Goal: Transaction & Acquisition: Purchase product/service

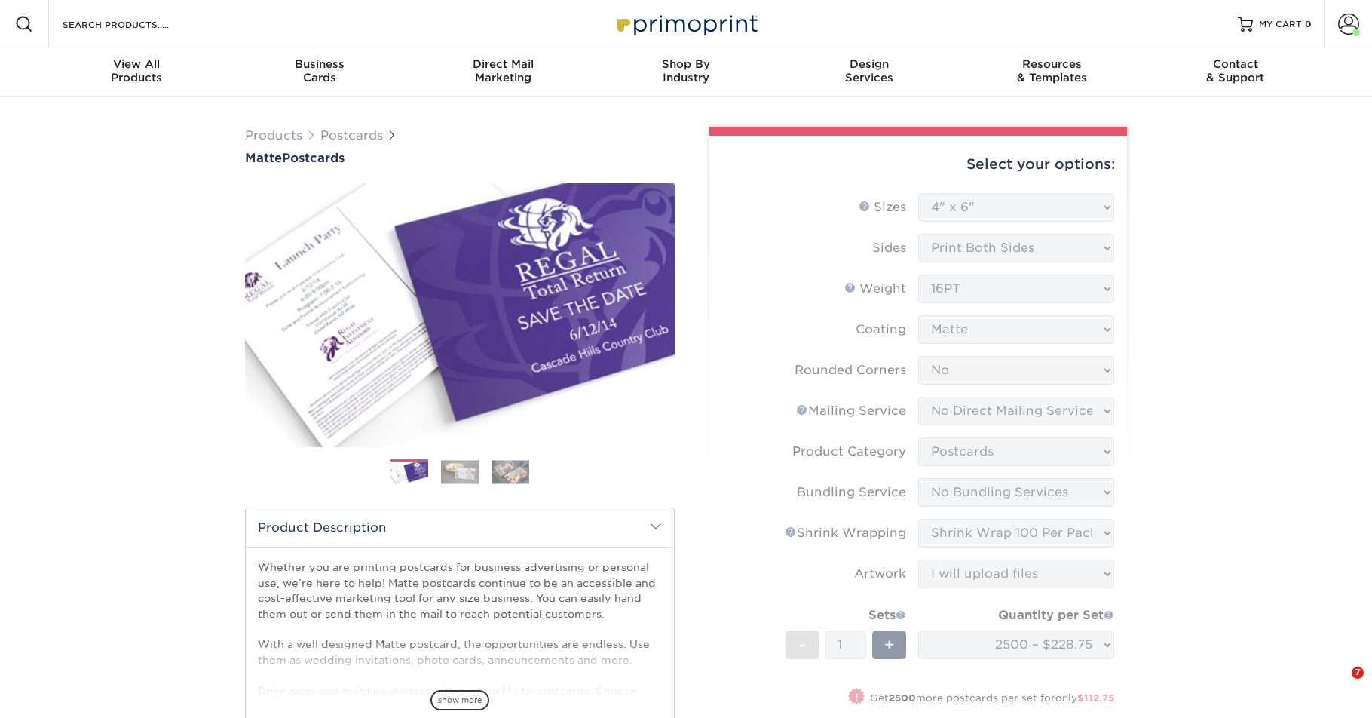
select select "4.00x6.00"
select select "0"
select select "3e5e9bdd-d78a-4c28-a41d-fe1407925ca6"
select select "9b7272e0-d6c8-4c3c-8e97-d3a1bcdab858"
select select "58689abb-25c0-461c-a4c3-a80b627d6649"
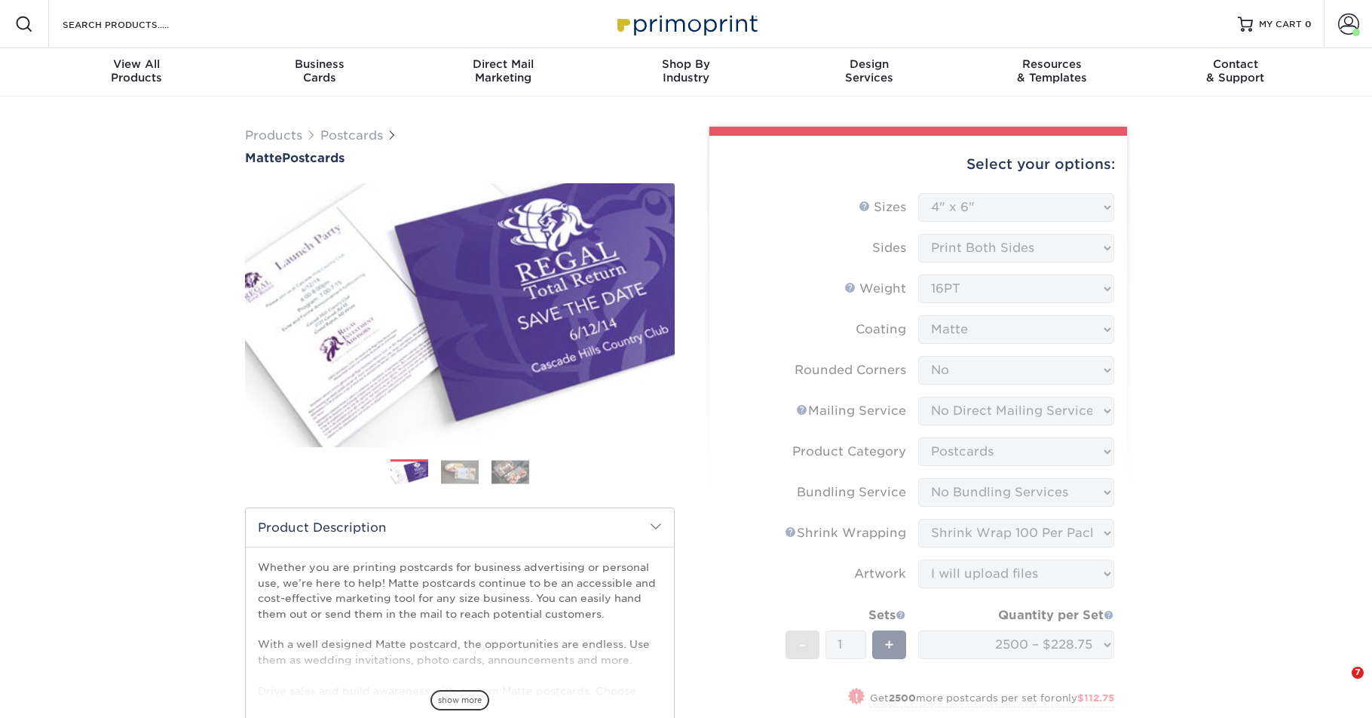
select select "adc17b74-f534-473a-9ef4-338c46c4d266"
select select "upload"
select select "2500 – $228.75"
select select "9474c771-bbd1-48bd-8de1-c07b754f54ac"
select select "41460"
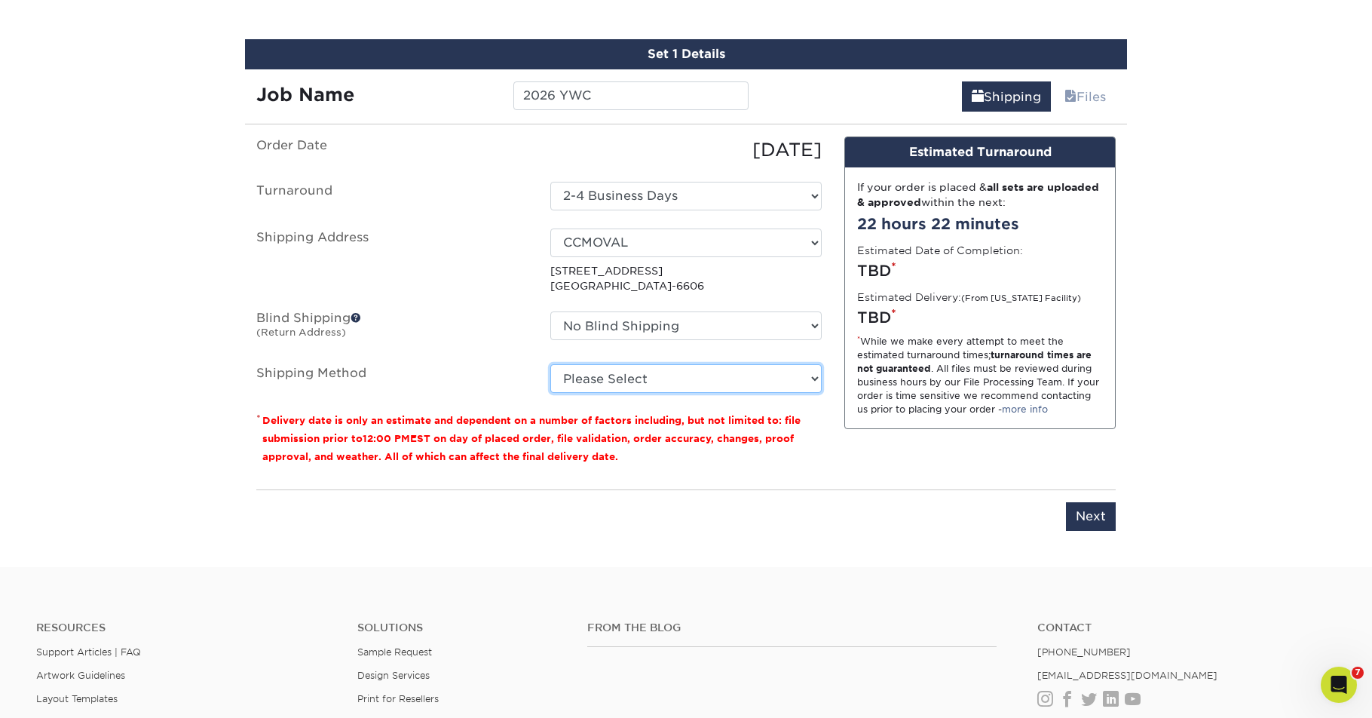
select select "03"
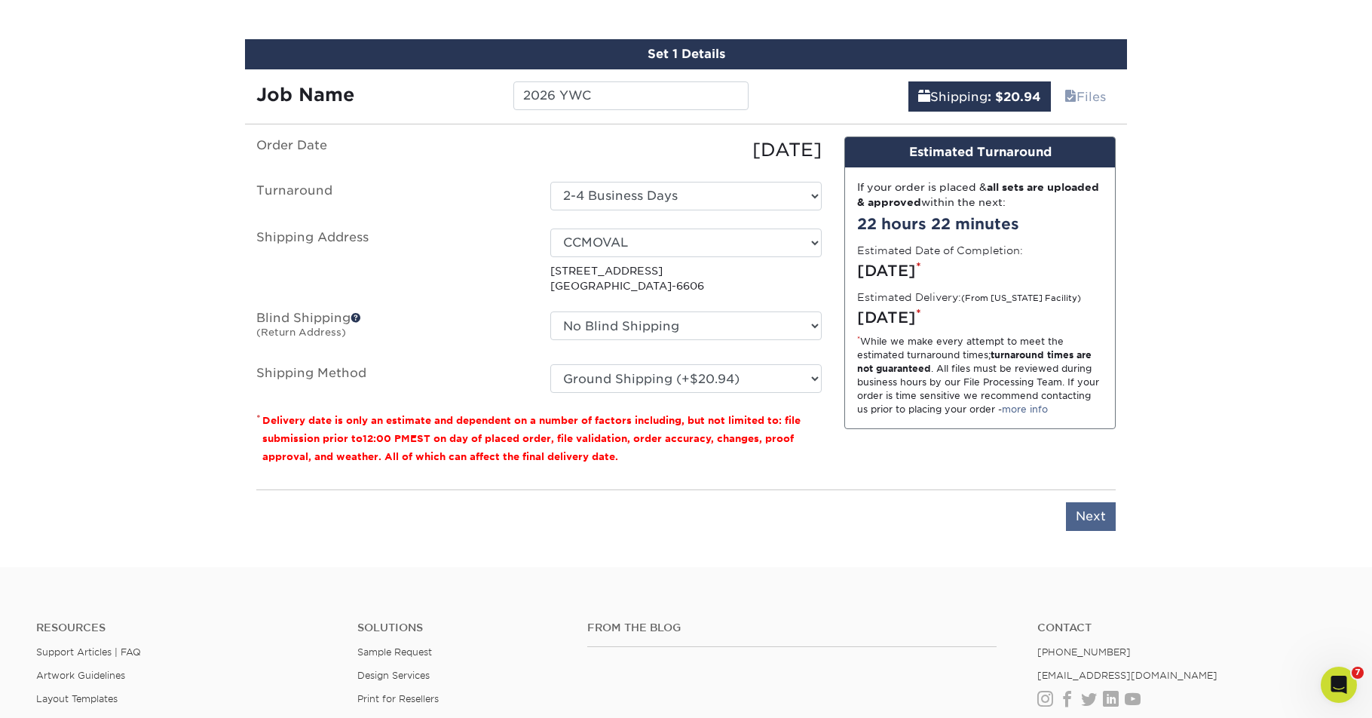
click at [1081, 513] on input "Next" at bounding box center [1091, 516] width 50 height 29
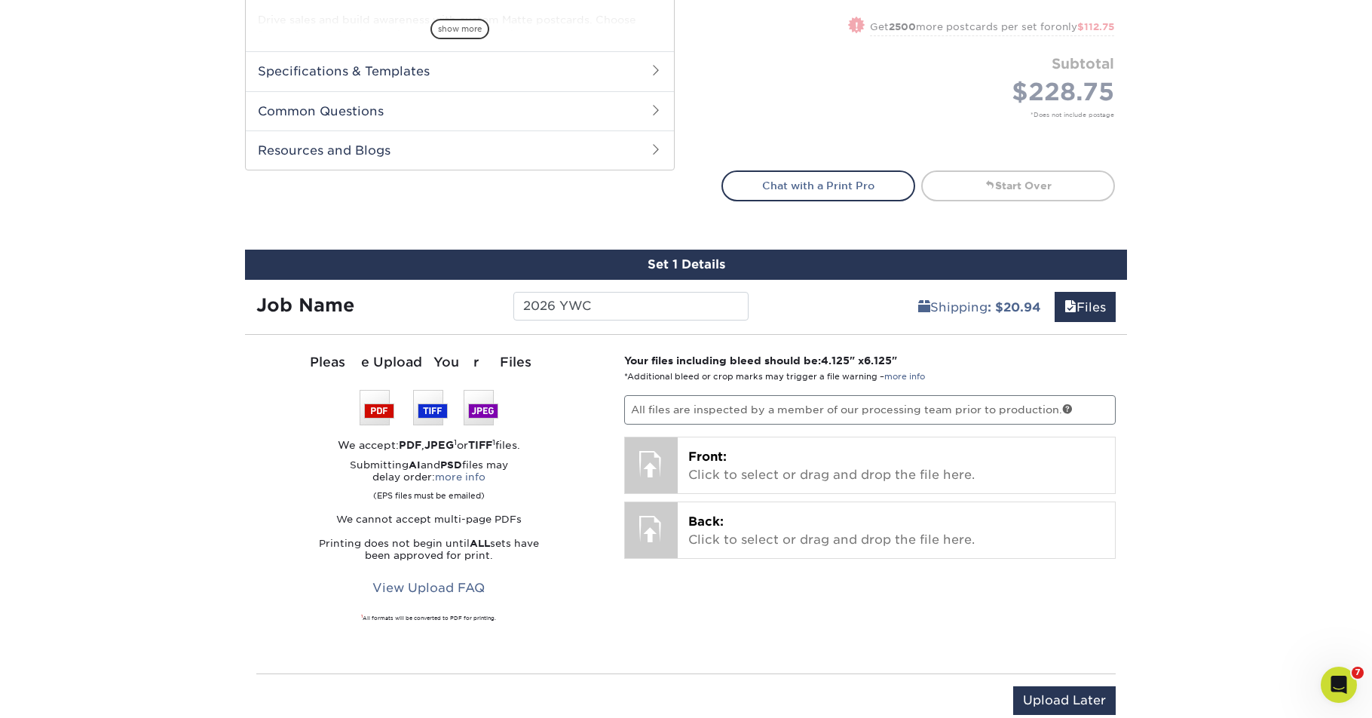
scroll to position [762, 0]
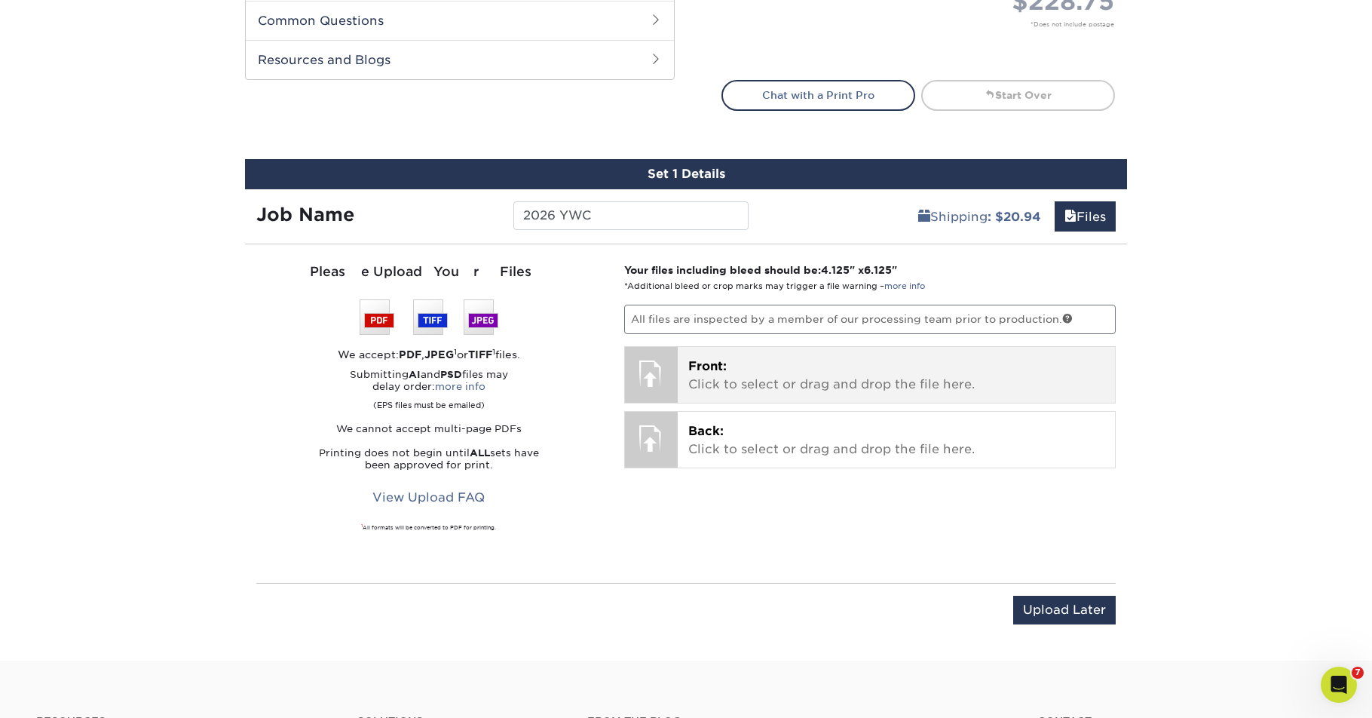
click at [817, 375] on p "Front: Click to select or drag and drop the file here." at bounding box center [896, 375] width 417 height 36
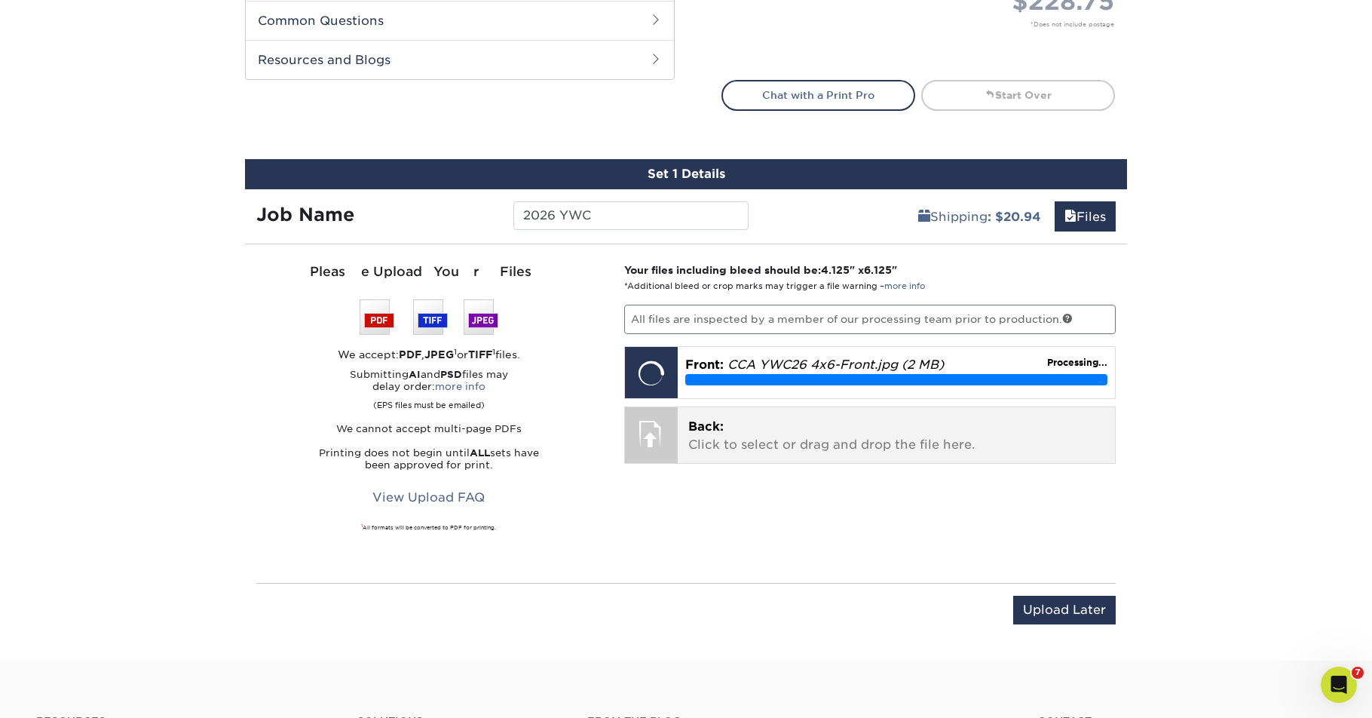
click at [717, 436] on p "Back: Click to select or drag and drop the file here." at bounding box center [896, 436] width 417 height 36
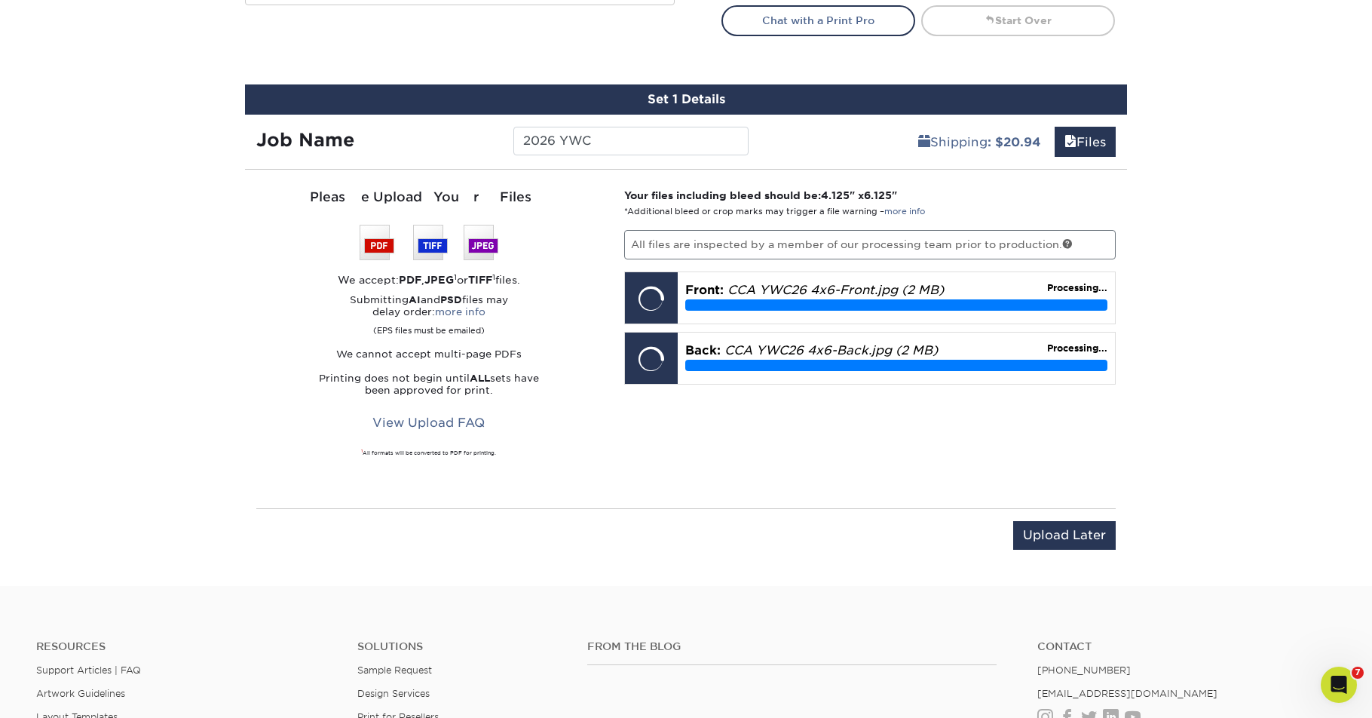
scroll to position [767, 0]
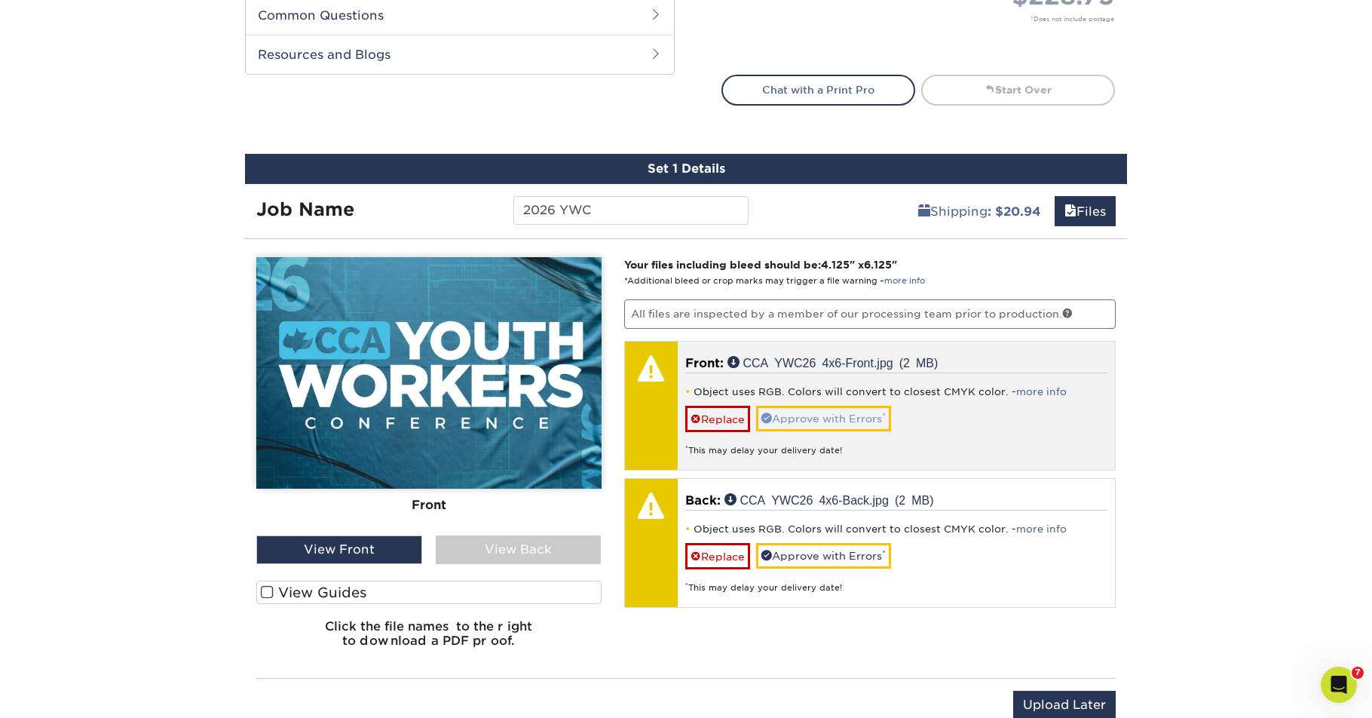
click at [818, 414] on link "Approve with Errors *" at bounding box center [823, 419] width 135 height 26
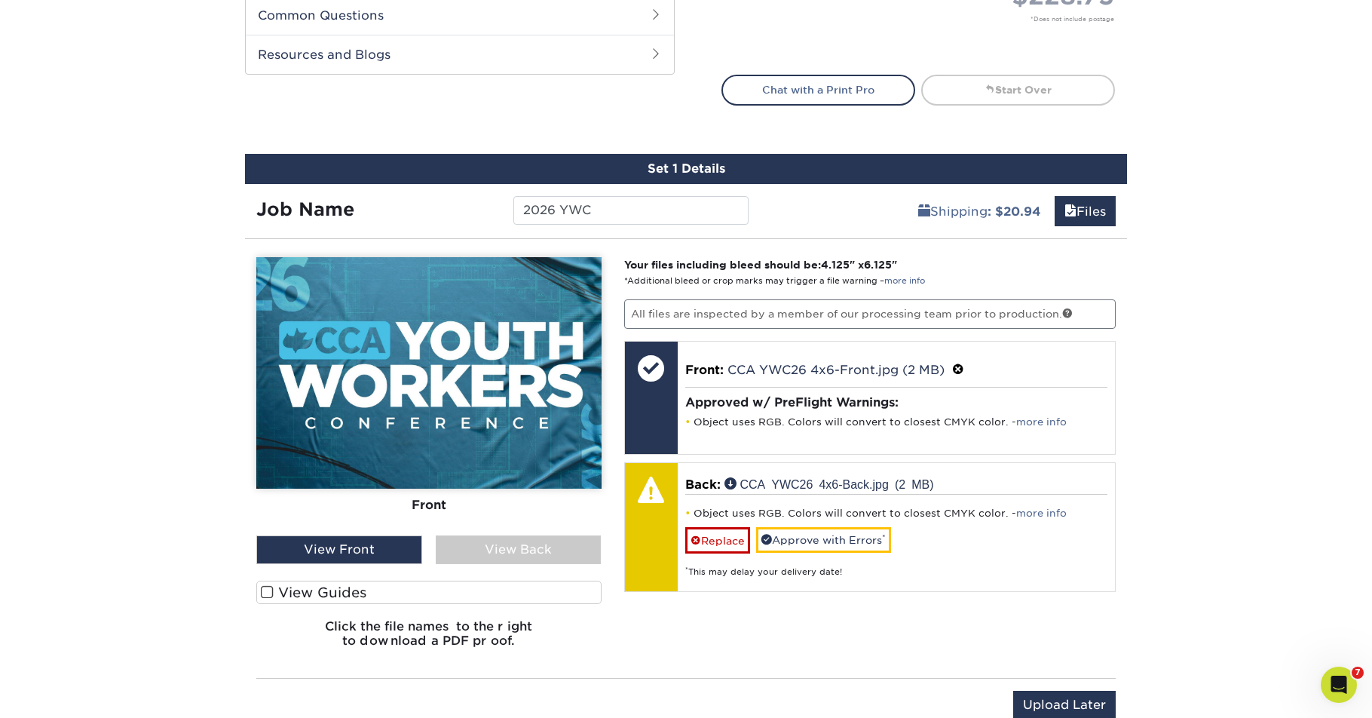
click at [333, 589] on label "View Guides" at bounding box center [428, 592] width 345 height 23
click at [0, 0] on input "View Guides" at bounding box center [0, 0] width 0 height 0
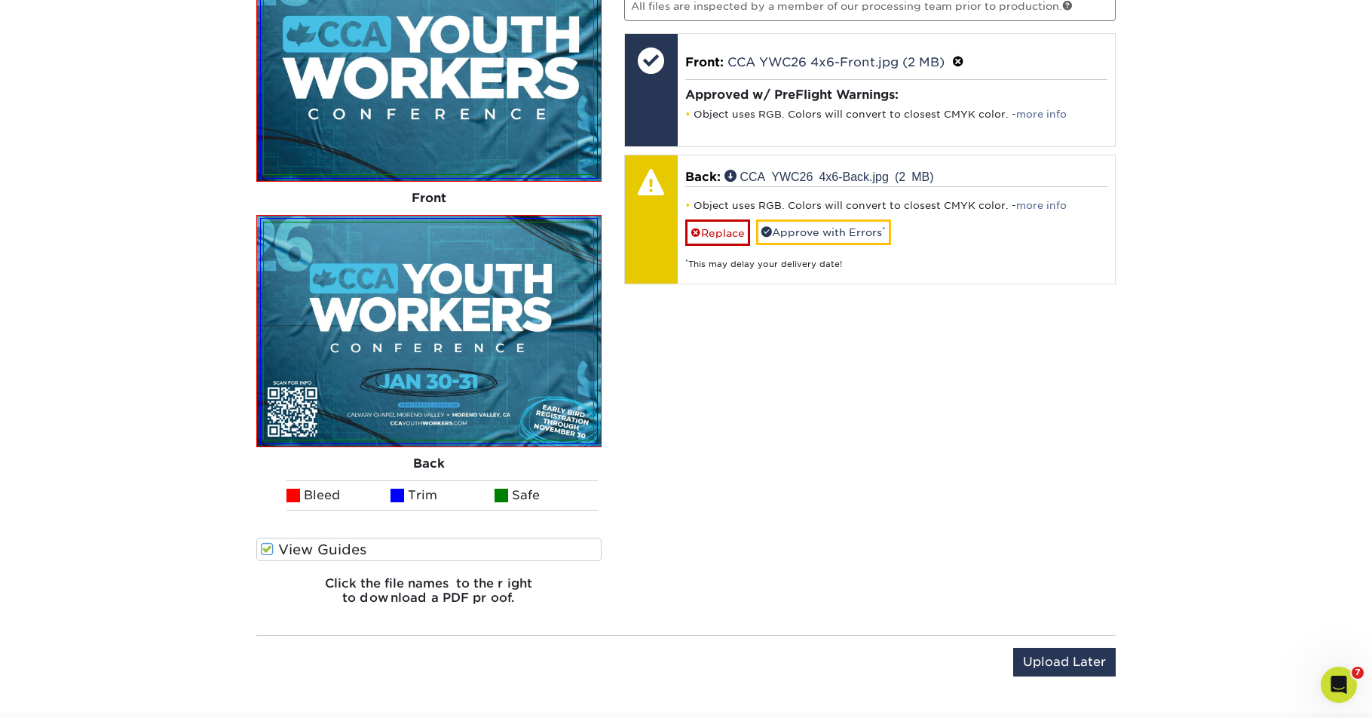
scroll to position [1152, 0]
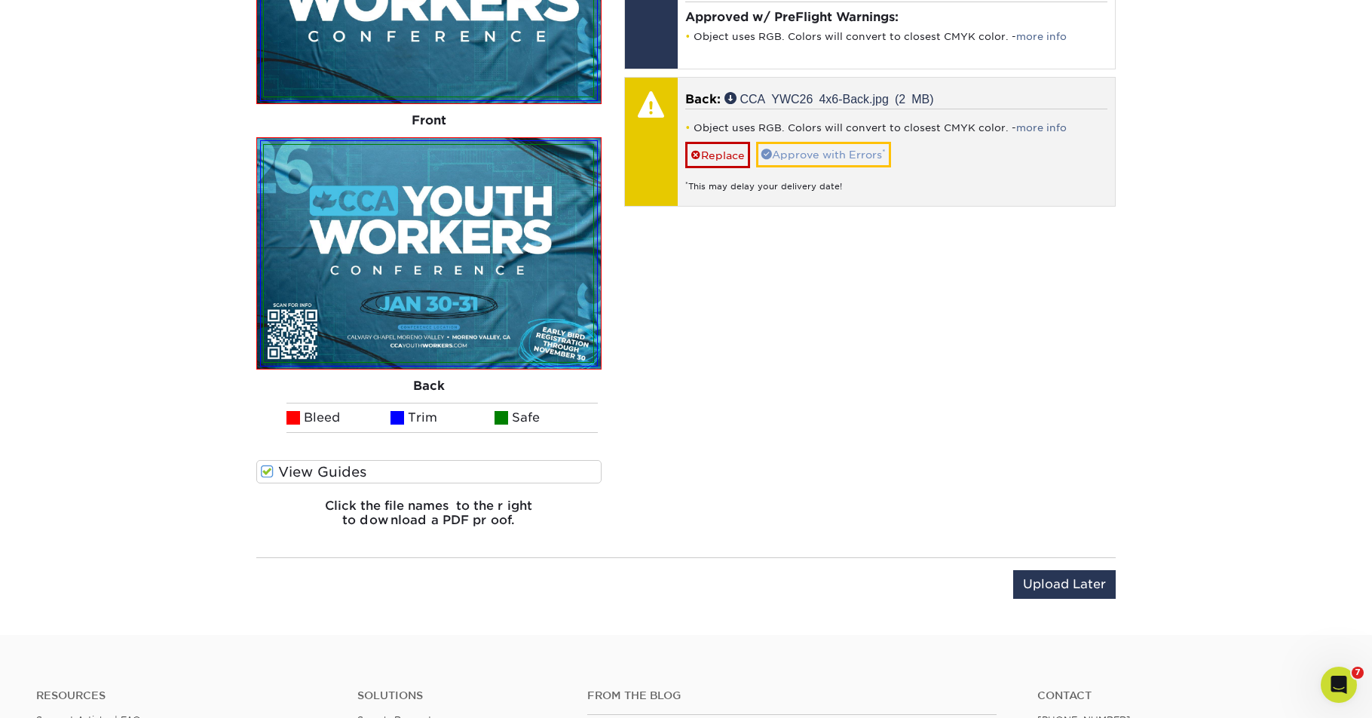
click at [827, 164] on link "Approve with Errors *" at bounding box center [823, 155] width 135 height 26
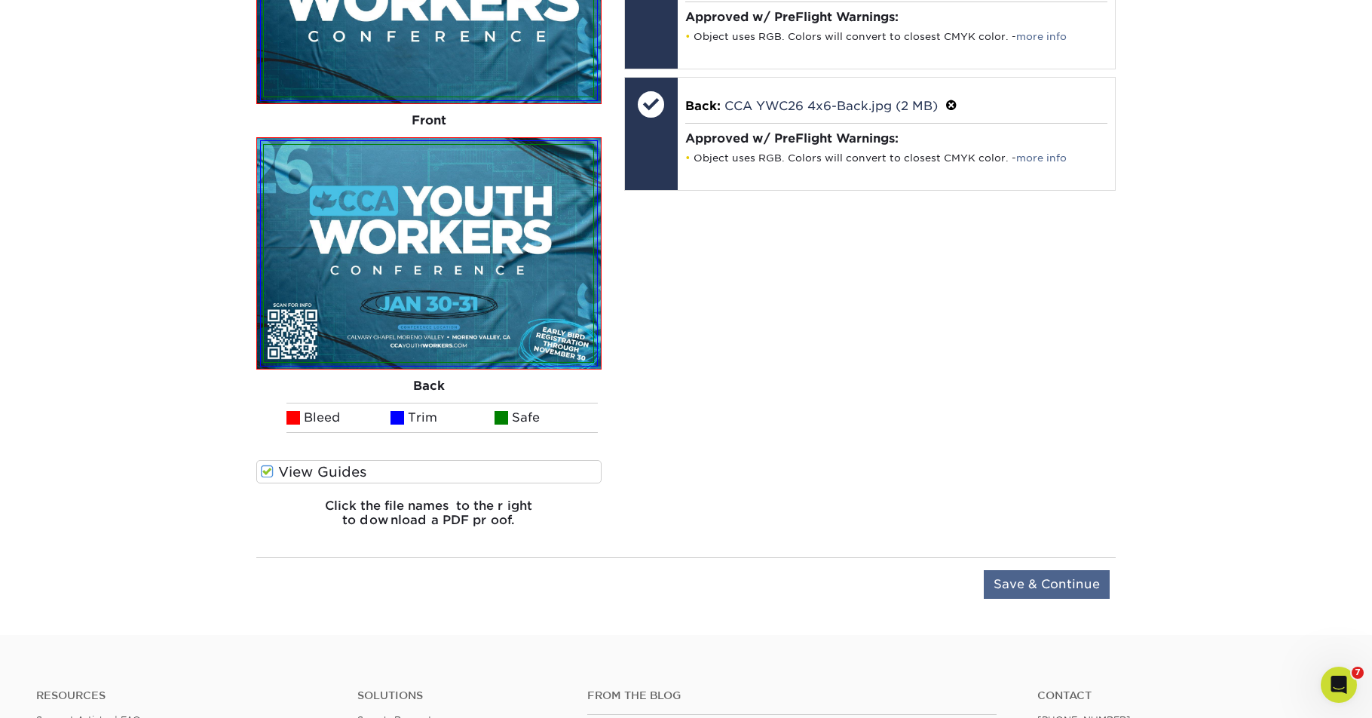
click at [1060, 590] on input "Save & Continue" at bounding box center [1047, 584] width 126 height 29
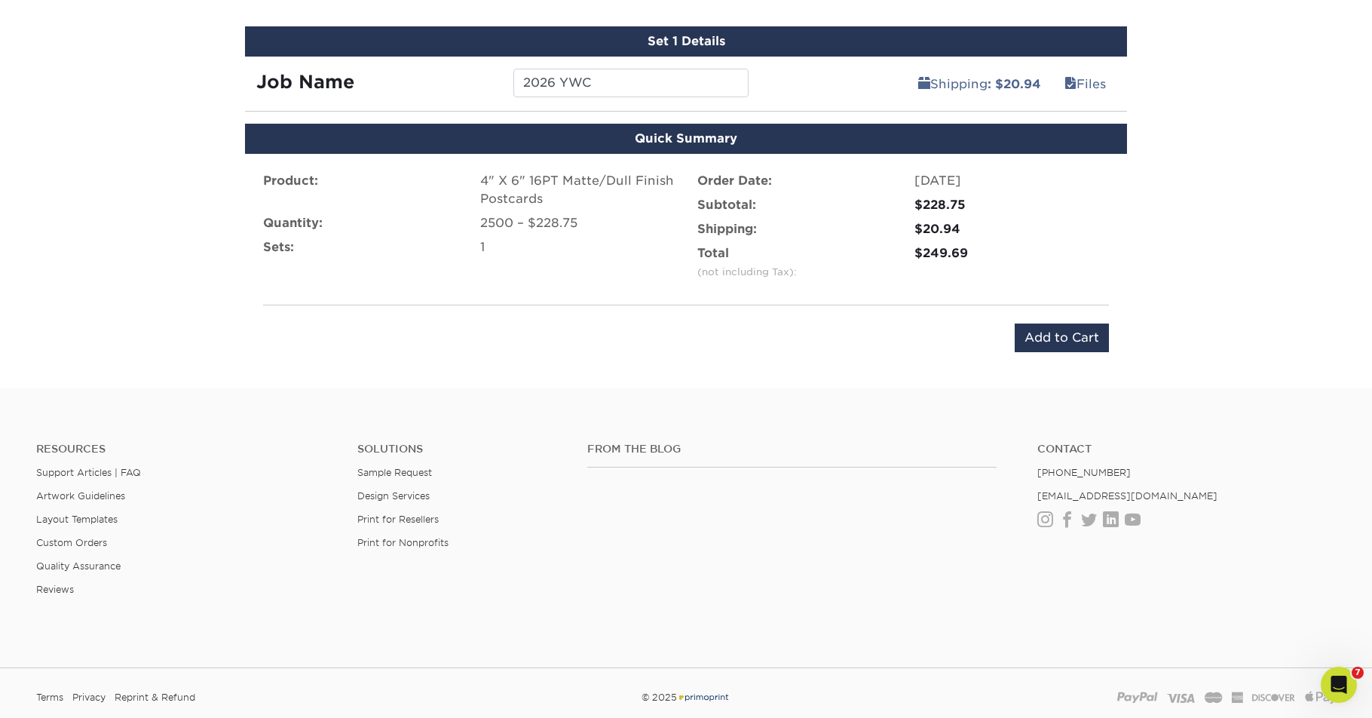
scroll to position [652, 0]
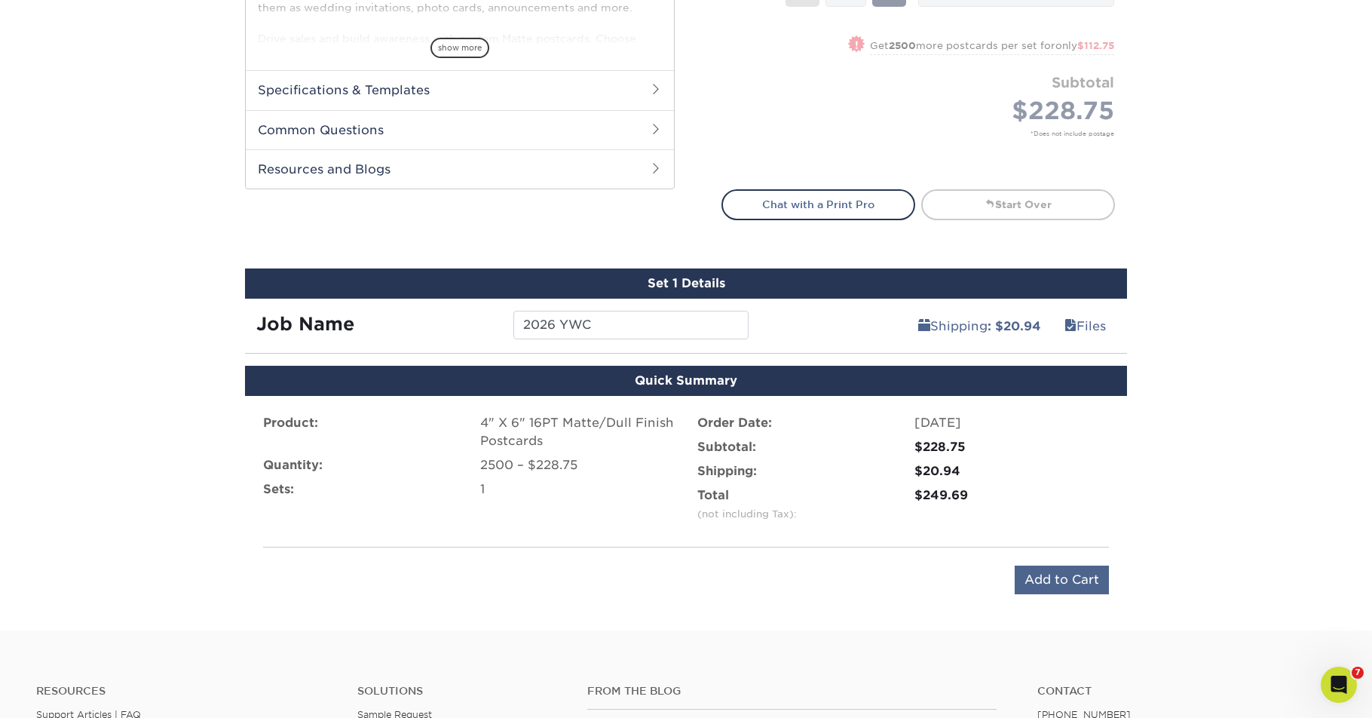
click at [1064, 577] on input "Add to Cart" at bounding box center [1062, 579] width 94 height 29
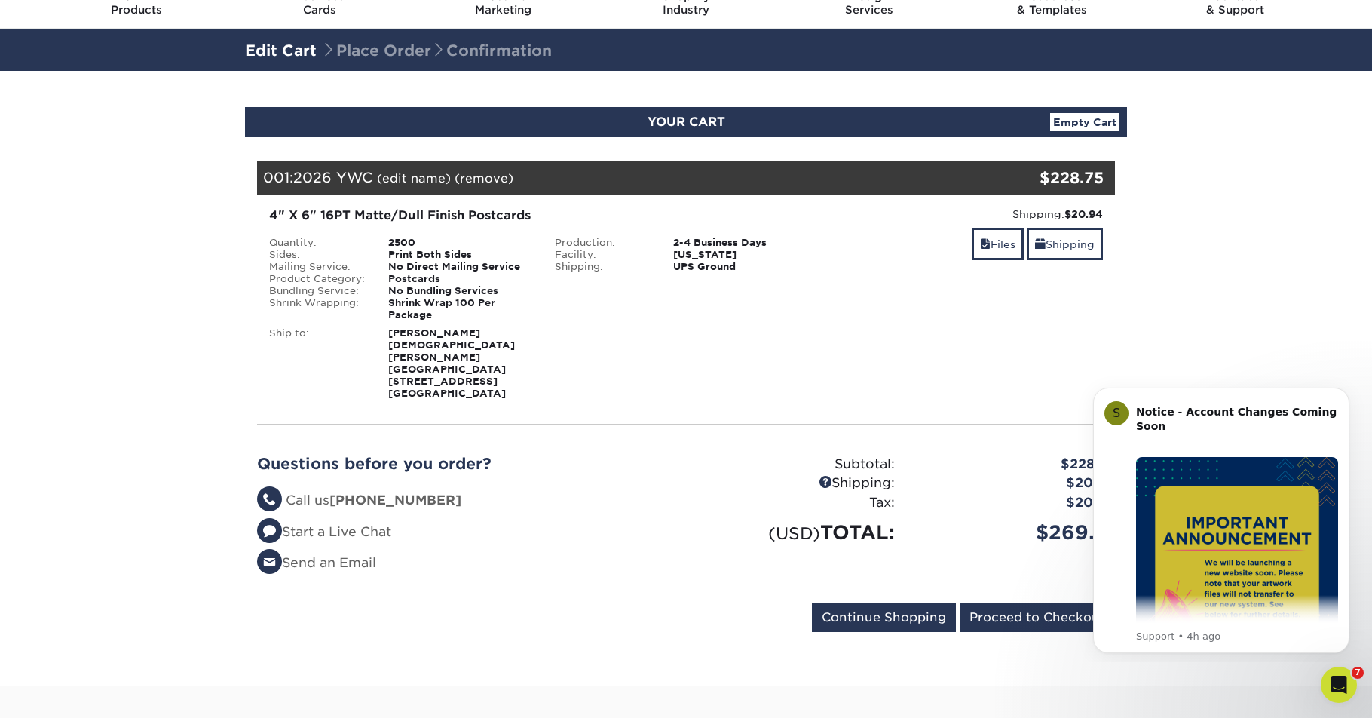
scroll to position [69, 0]
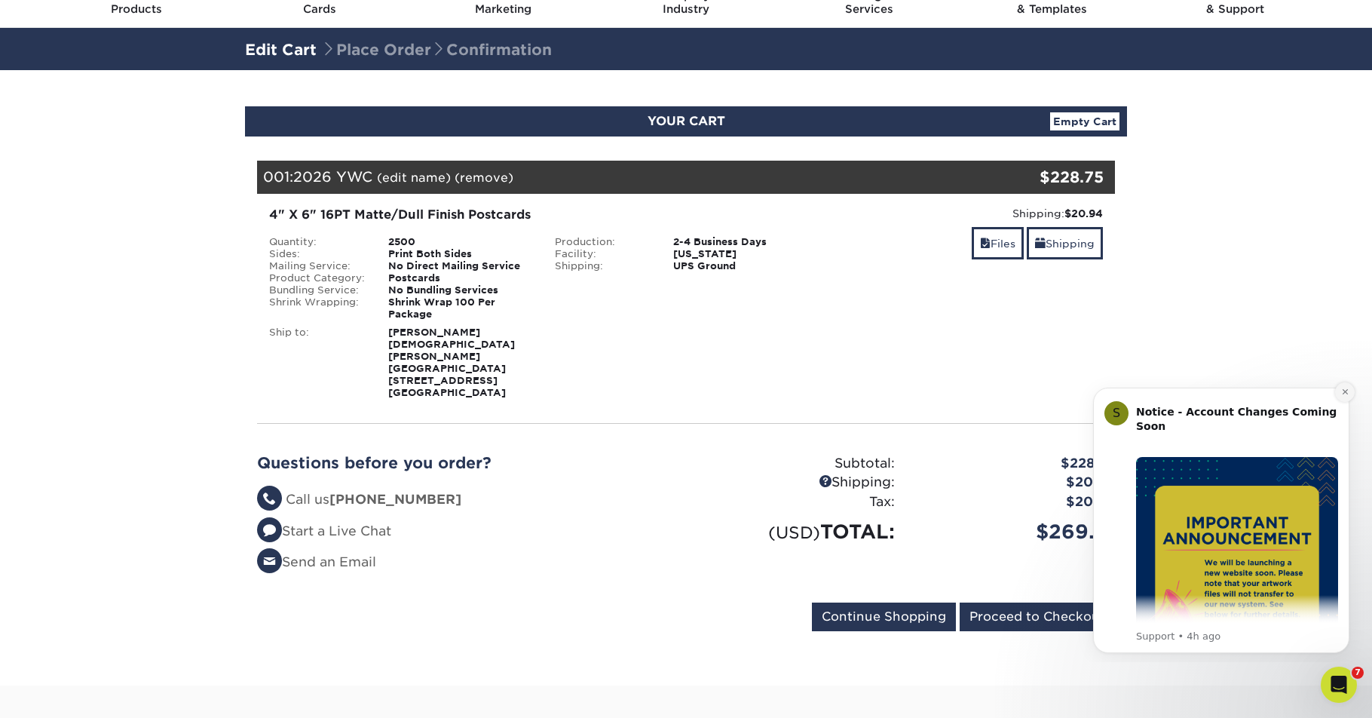
click at [1344, 394] on icon "Dismiss notification" at bounding box center [1345, 392] width 8 height 8
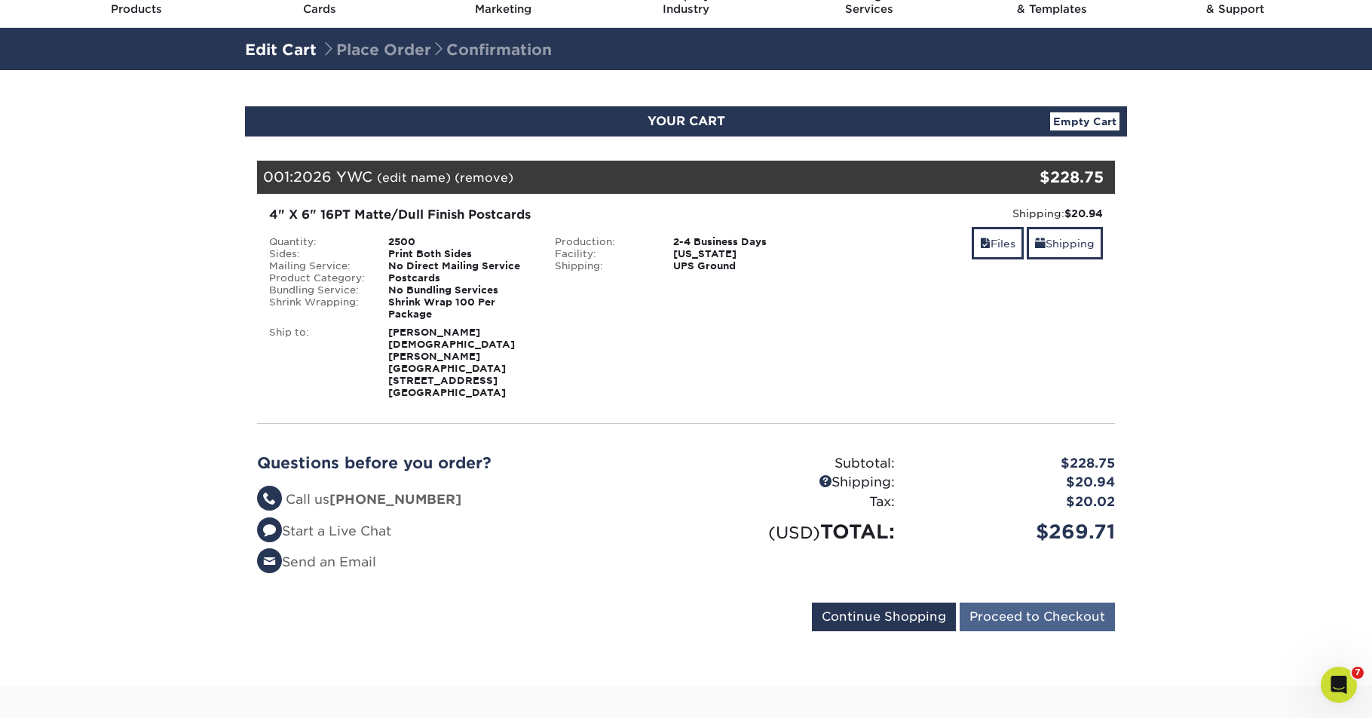
click at [1043, 605] on input "Proceed to Checkout" at bounding box center [1037, 616] width 155 height 29
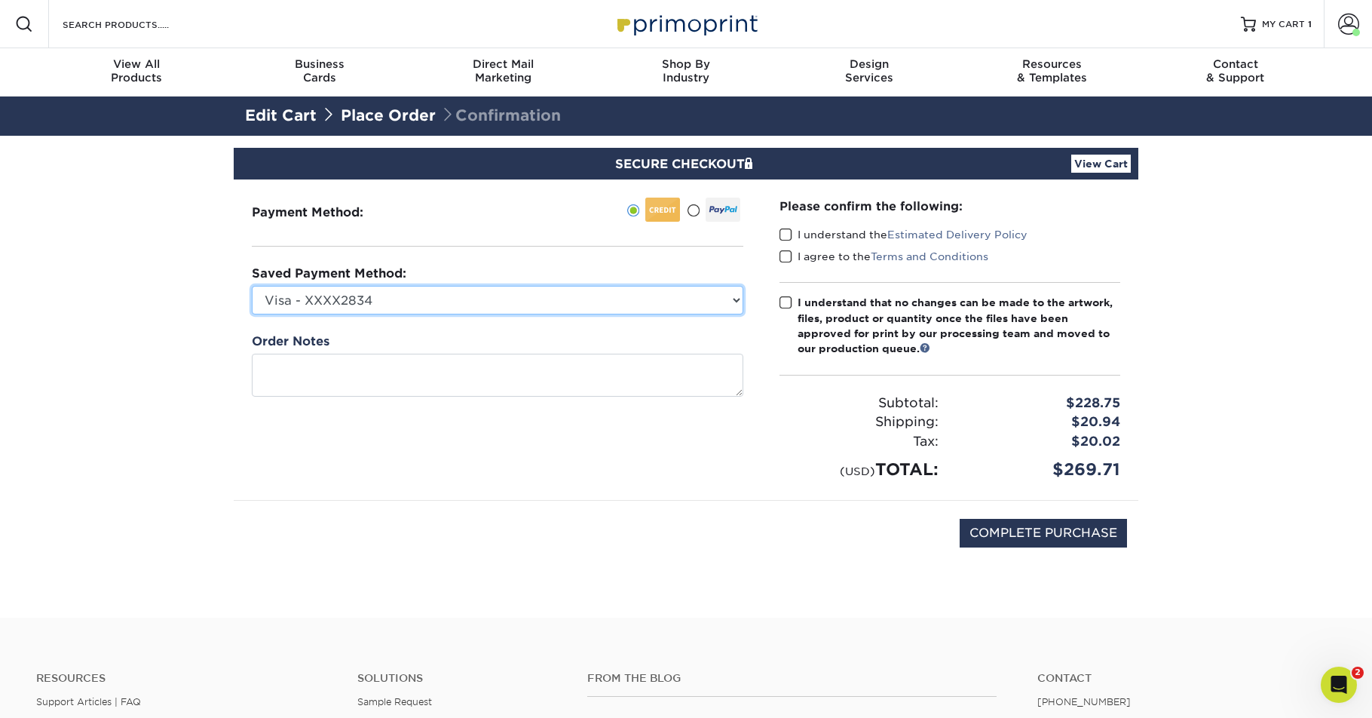
select select "40239"
drag, startPoint x: 787, startPoint y: 235, endPoint x: 790, endPoint y: 252, distance: 16.9
click at [788, 236] on span at bounding box center [786, 235] width 13 height 14
click at [0, 0] on input "I understand the Estimated Delivery Policy" at bounding box center [0, 0] width 0 height 0
click at [790, 253] on span at bounding box center [786, 257] width 13 height 14
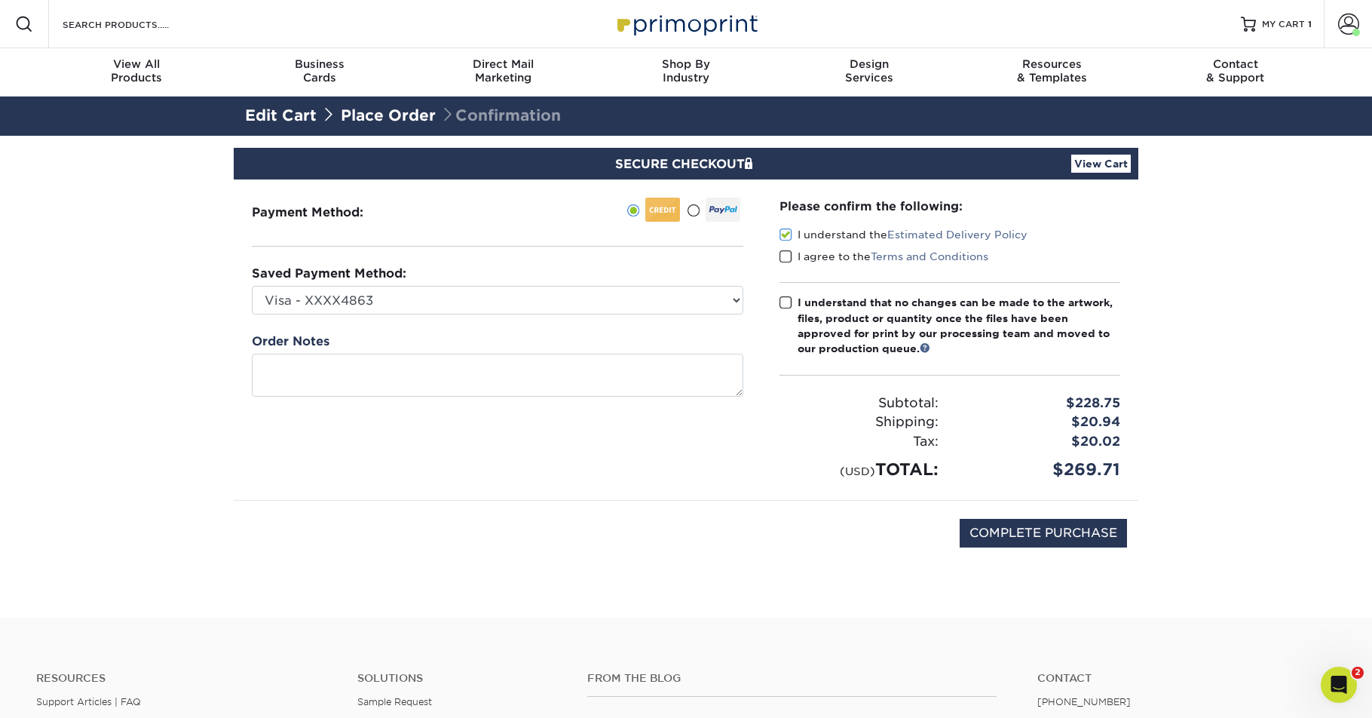
click at [0, 0] on input "I agree to the Terms and Conditions" at bounding box center [0, 0] width 0 height 0
select select
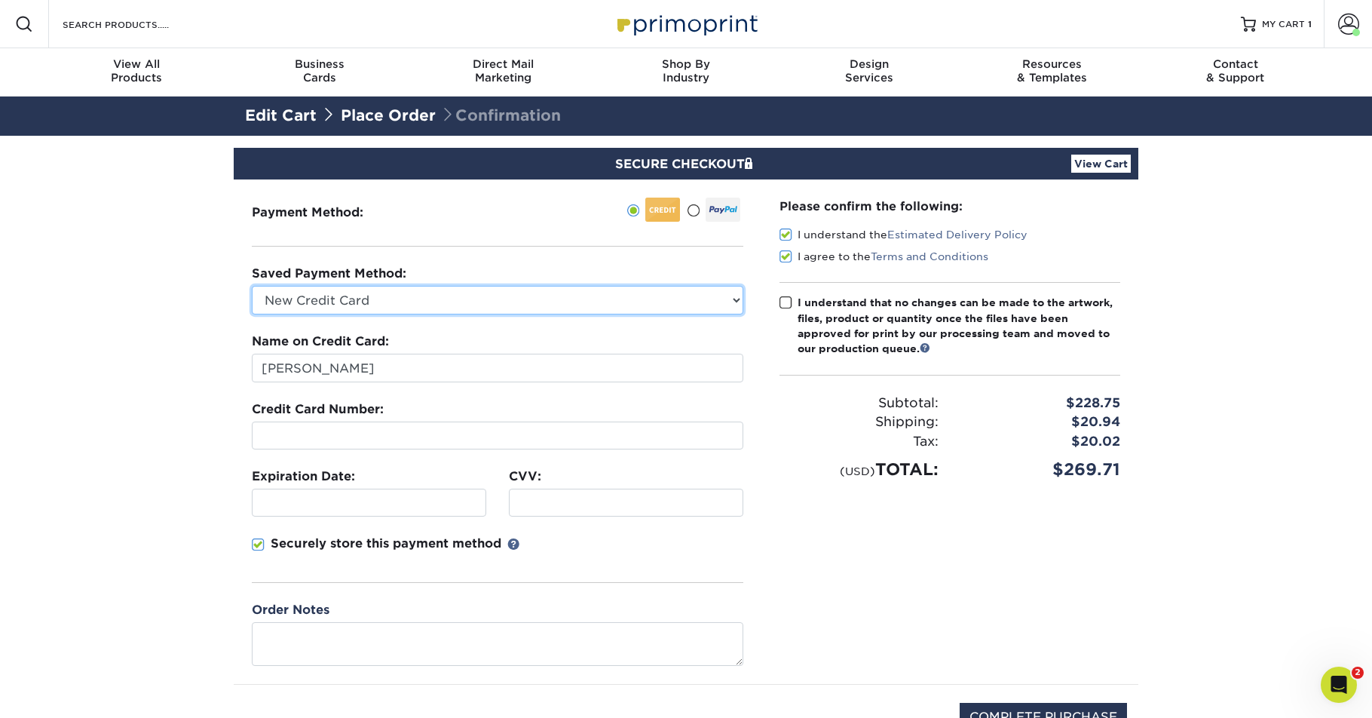
scroll to position [1, 0]
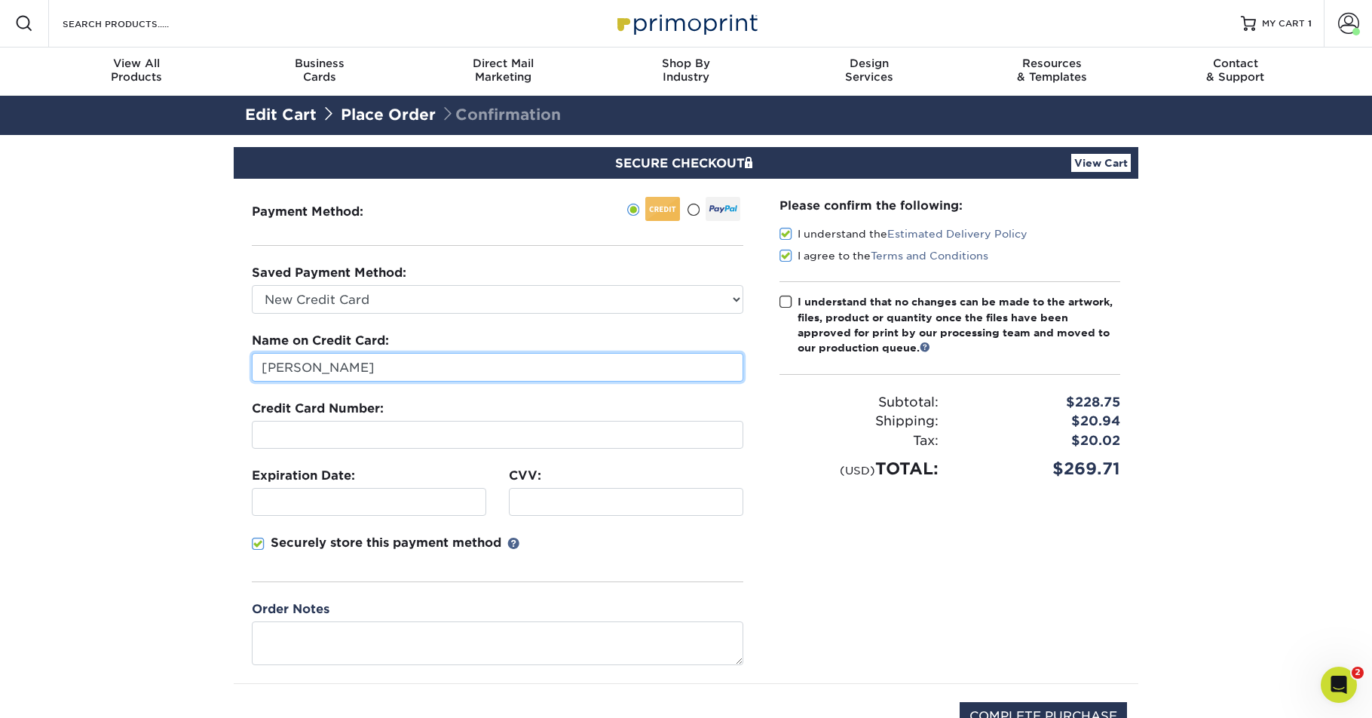
click at [390, 369] on input "Joel Milhouse" at bounding box center [498, 367] width 492 height 29
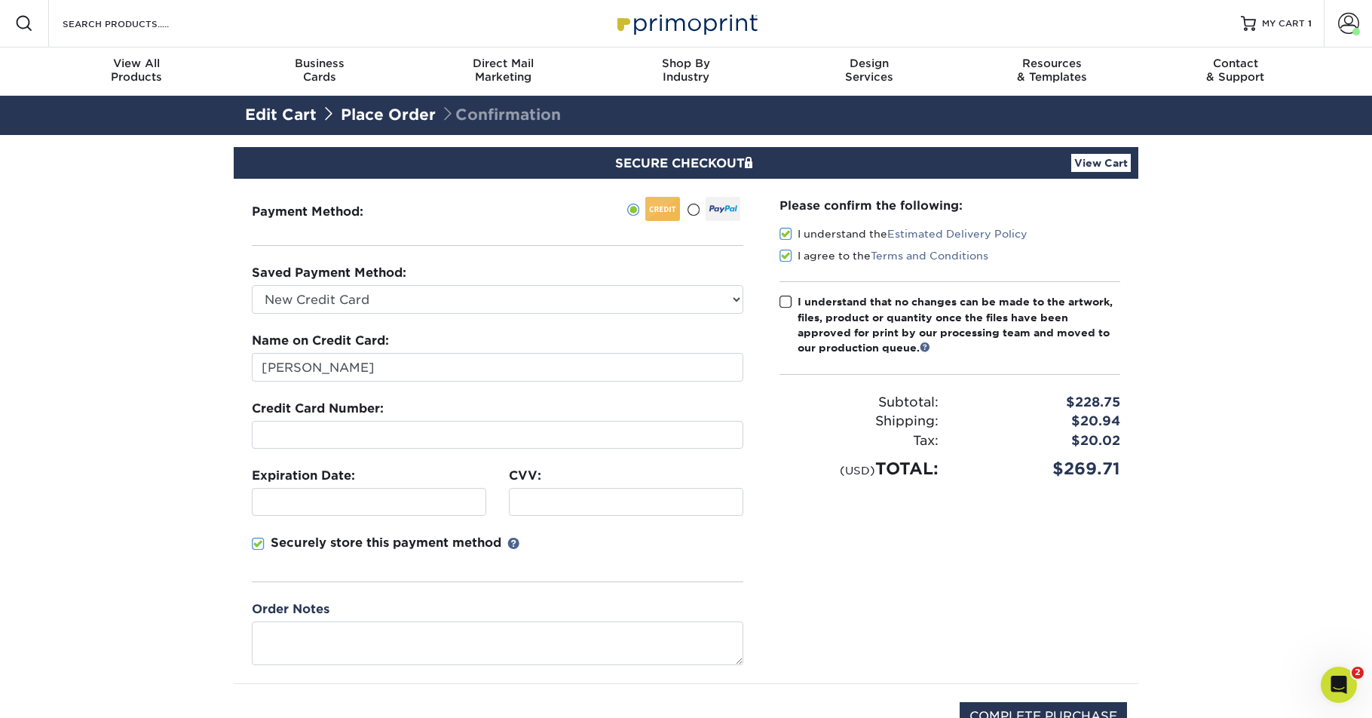
drag, startPoint x: 115, startPoint y: 446, endPoint x: 352, endPoint y: 449, distance: 237.5
click at [119, 446] on section "SECURE CHECKOUT View Cart Payment Method: Saved Payment Method:" at bounding box center [686, 468] width 1372 height 666
click at [550, 509] on iframe at bounding box center [626, 502] width 221 height 14
click at [229, 565] on section "SECURE CHECKOUT View Cart Payment Method: Saved Payment Method:" at bounding box center [686, 468] width 1372 height 666
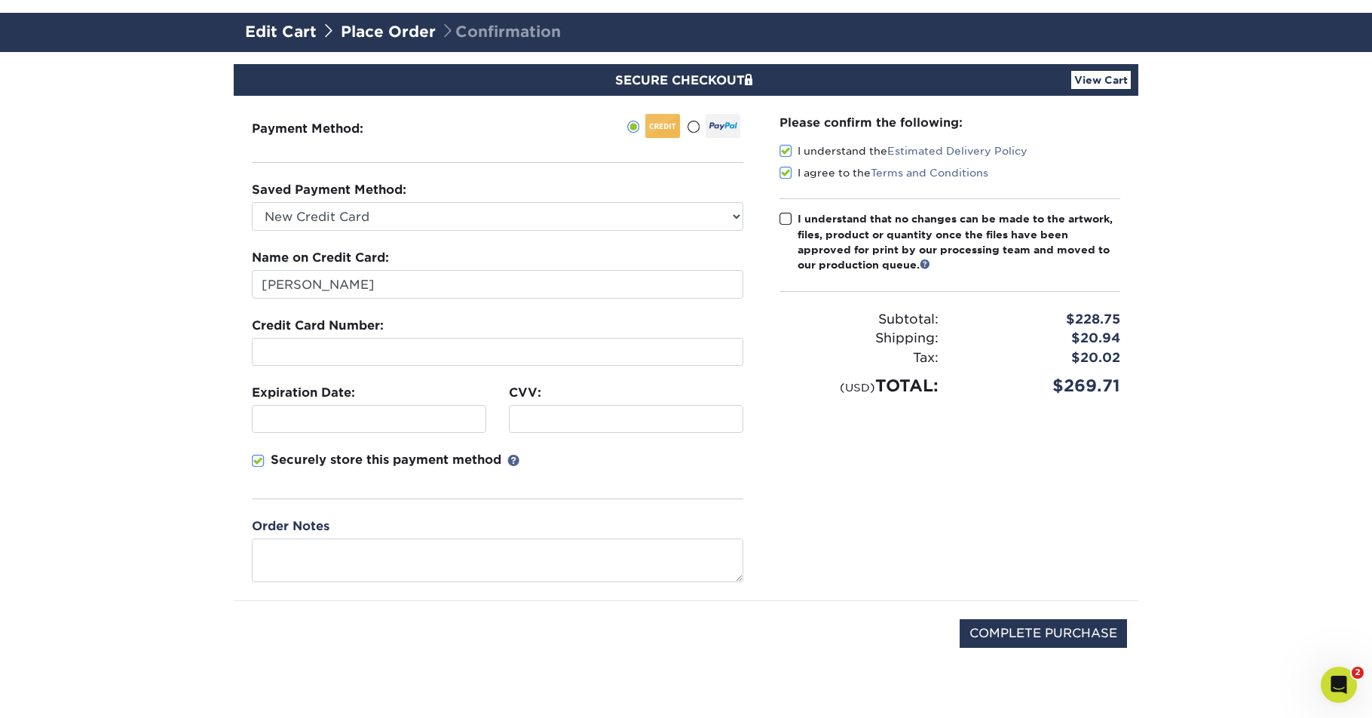
scroll to position [100, 0]
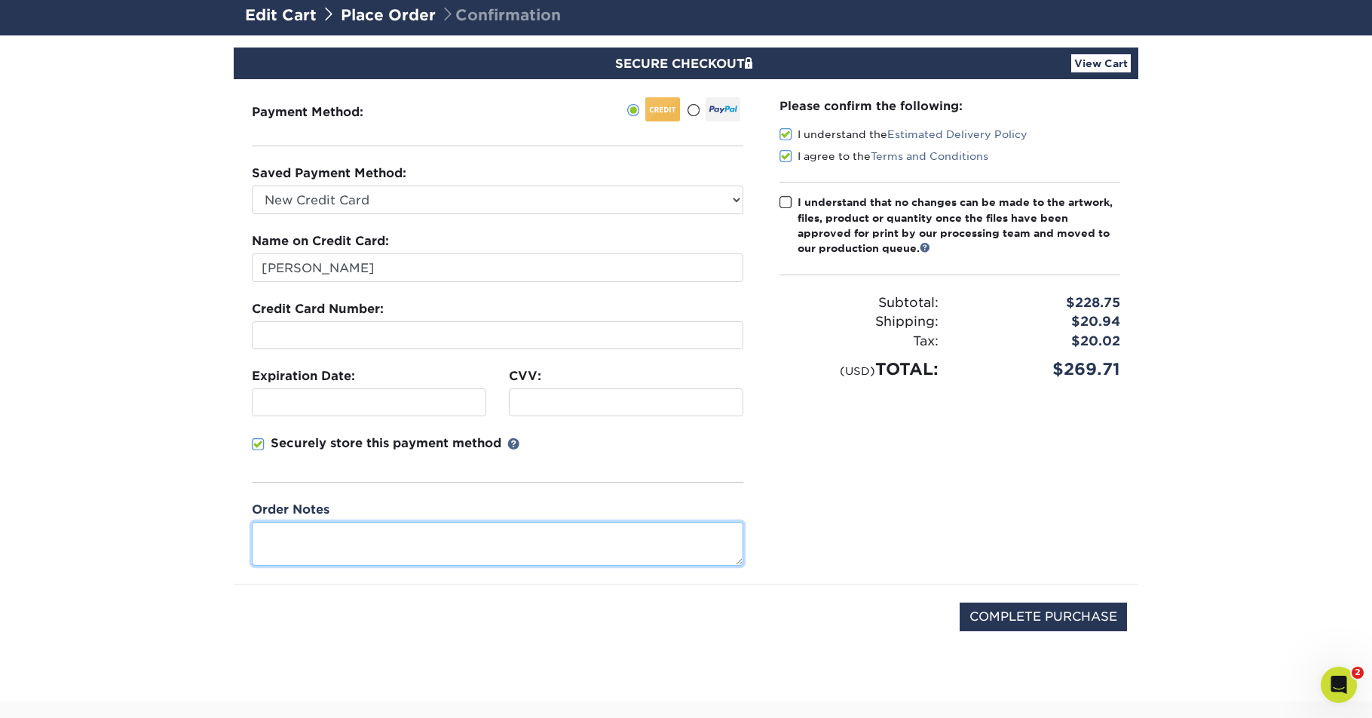
click at [393, 532] on textarea at bounding box center [498, 543] width 492 height 43
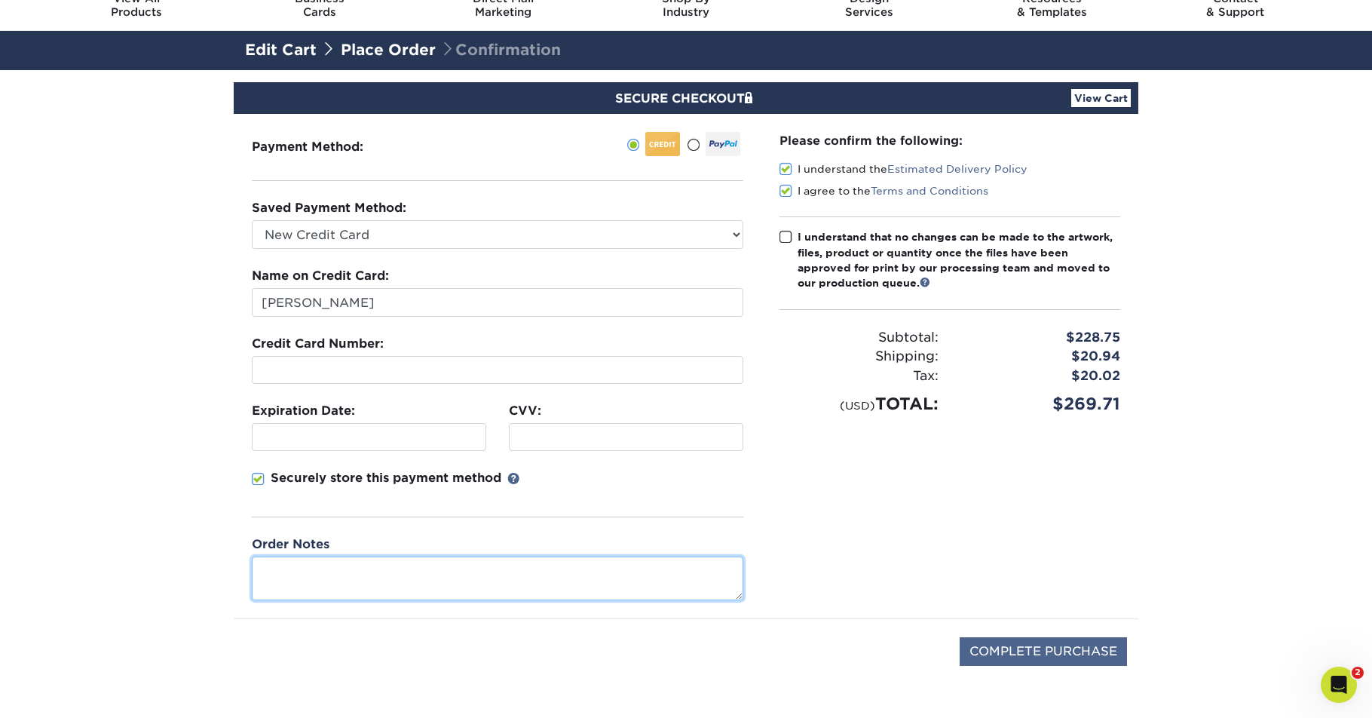
scroll to position [66, 0]
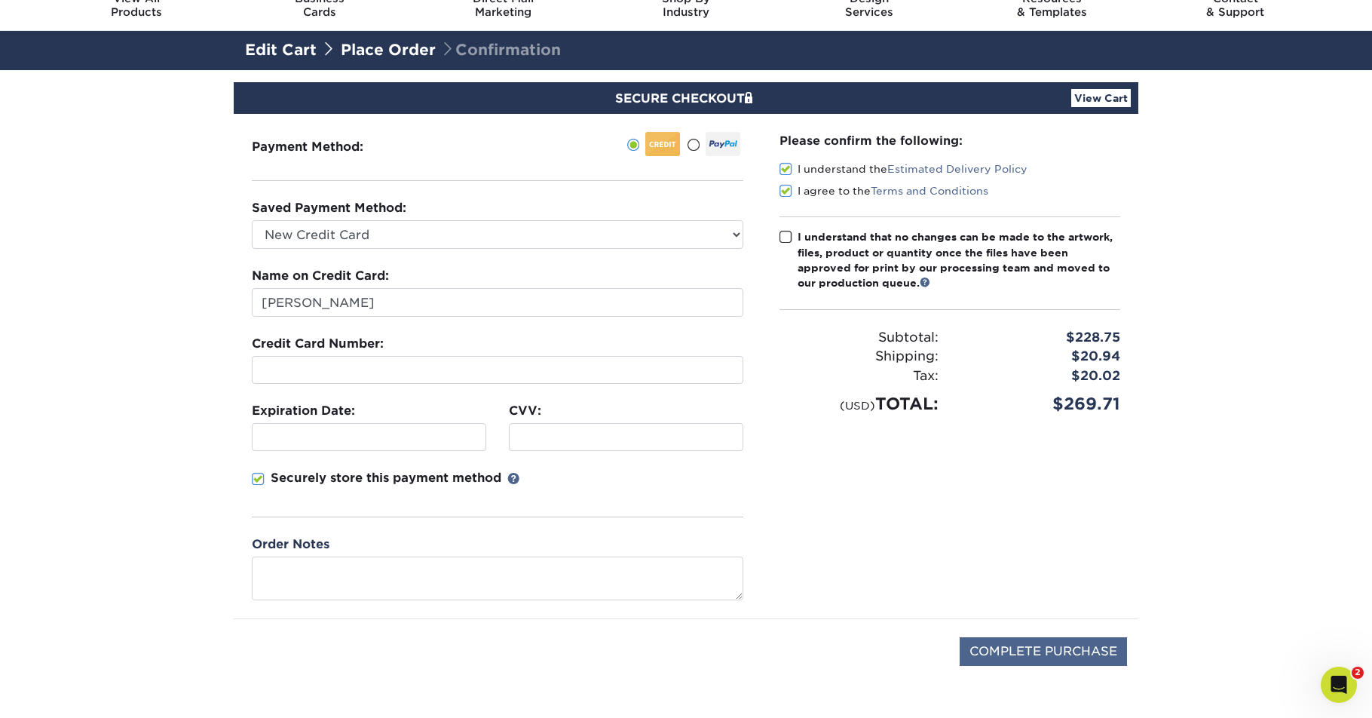
click at [1043, 649] on input "COMPLETE PURCHASE" at bounding box center [1043, 651] width 167 height 29
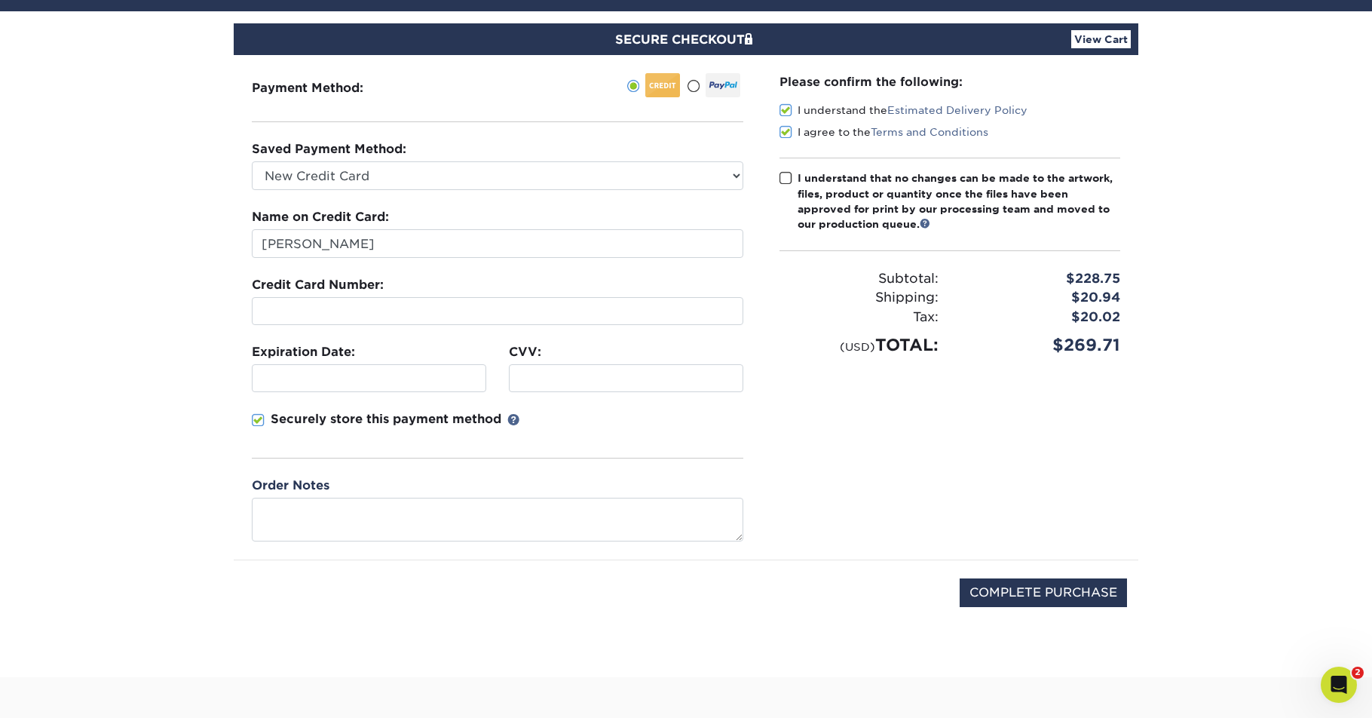
scroll to position [226, 0]
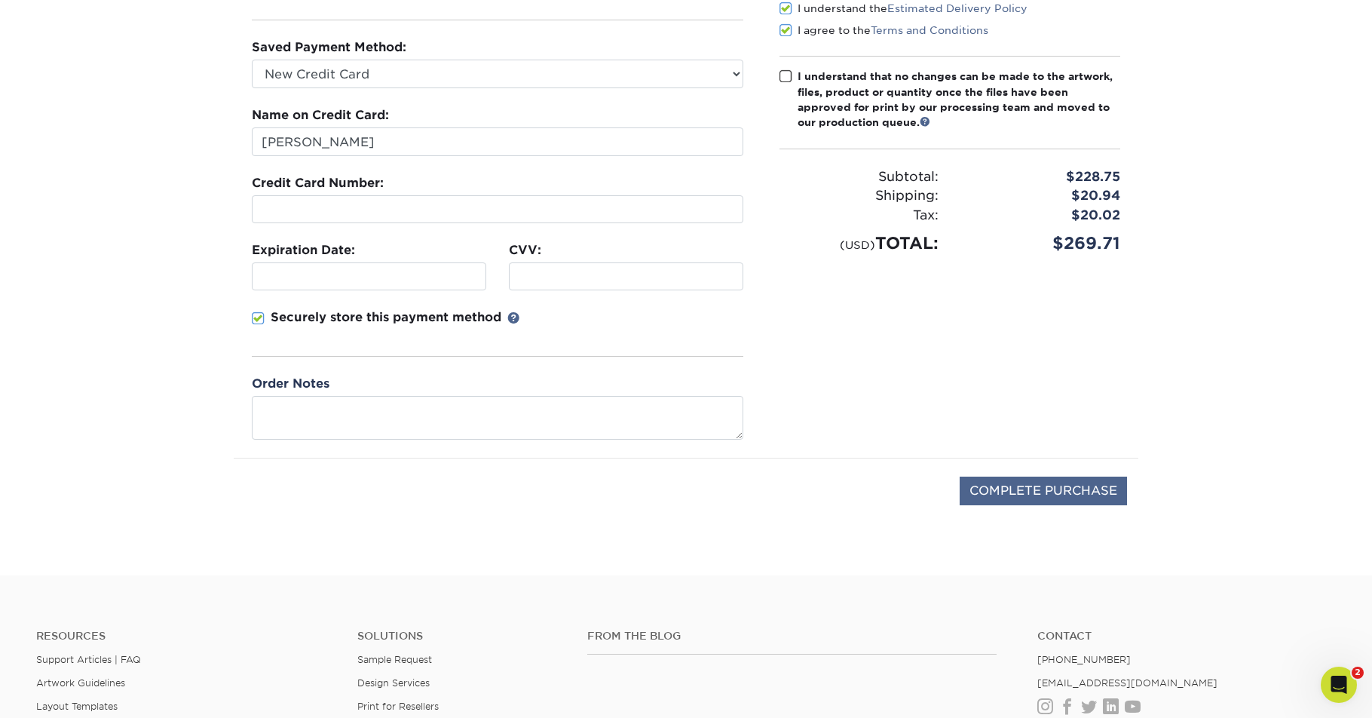
click at [1050, 493] on input "COMPLETE PURCHASE" at bounding box center [1043, 491] width 167 height 29
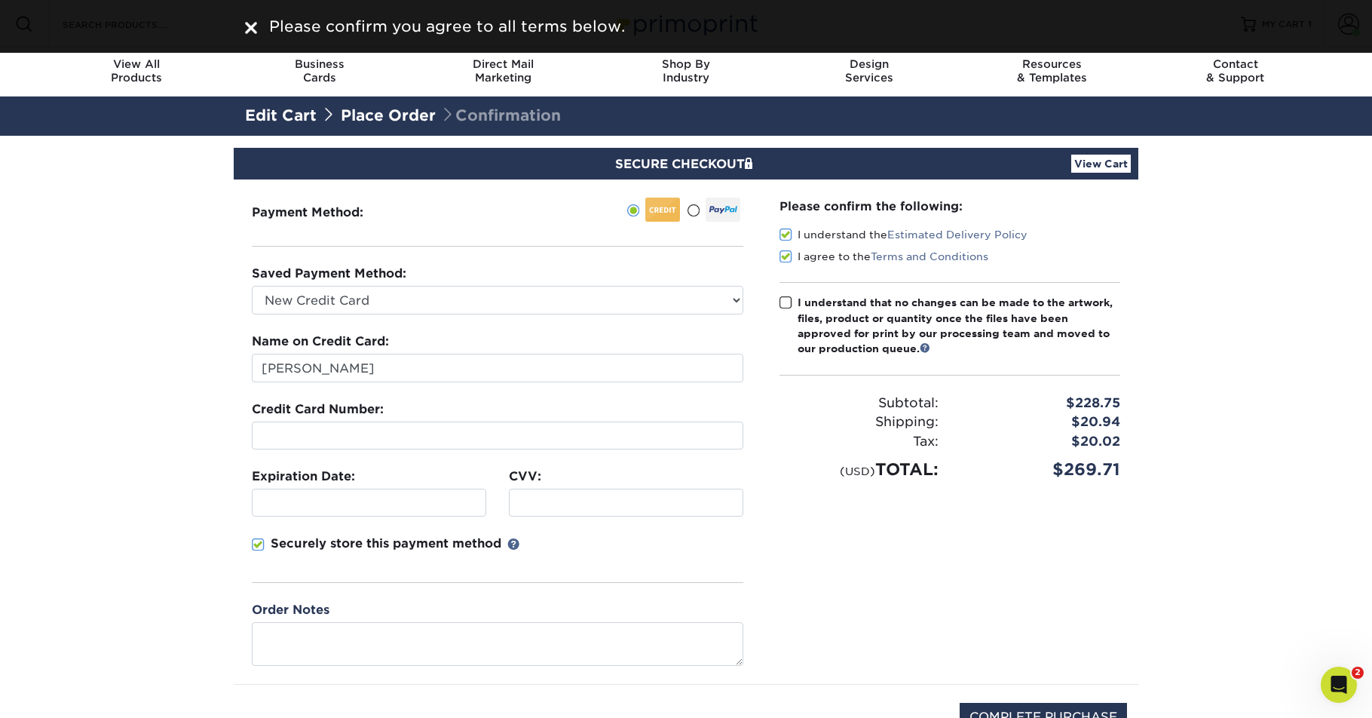
scroll to position [0, 0]
click at [786, 302] on span at bounding box center [786, 303] width 13 height 14
click at [0, 0] on input "I understand that no changes can be made to the artwork, files, product or quan…" at bounding box center [0, 0] width 0 height 0
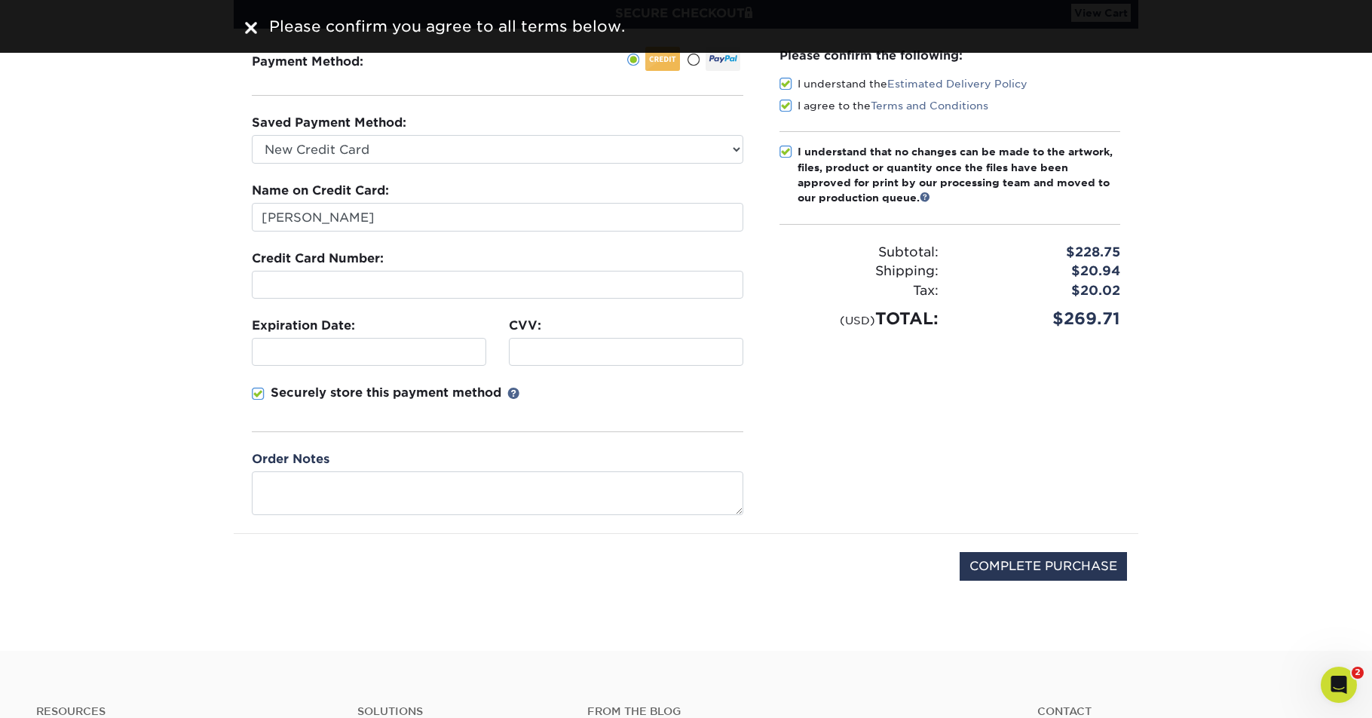
scroll to position [253, 0]
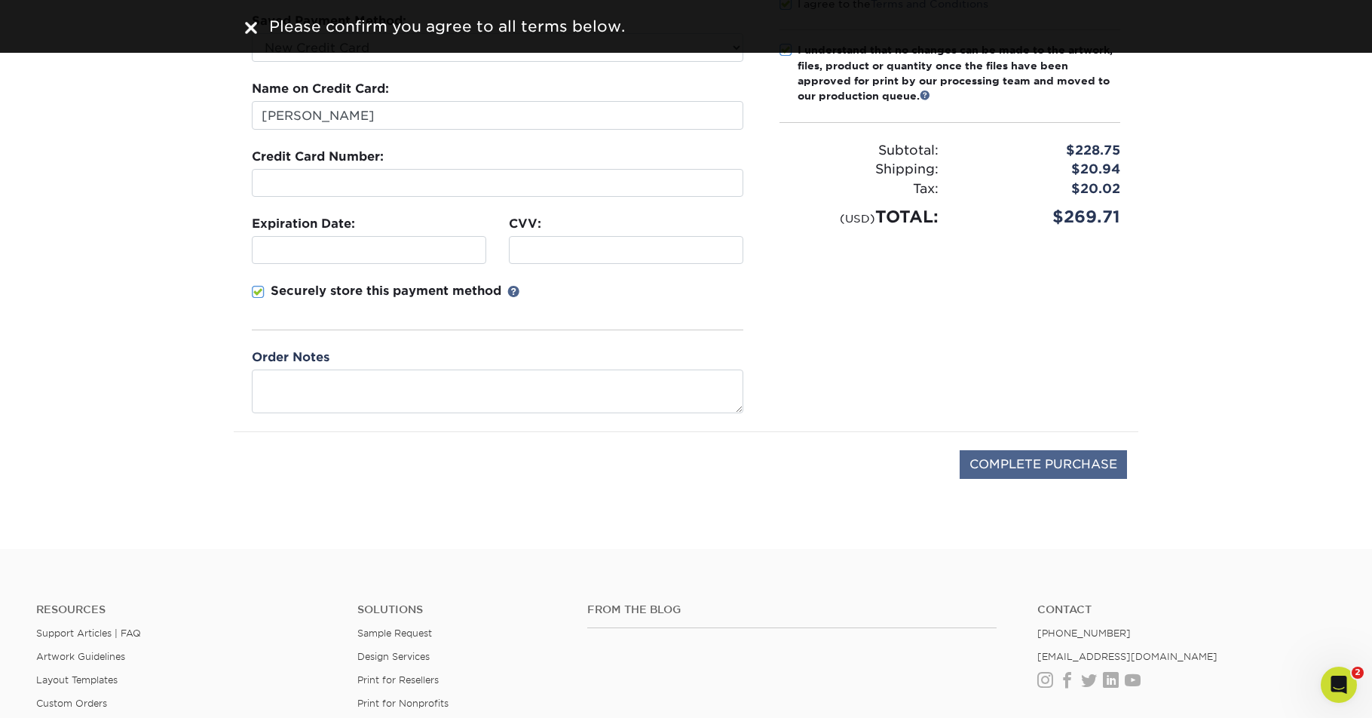
click at [1019, 455] on input "COMPLETE PURCHASE" at bounding box center [1043, 464] width 167 height 29
type input "PROCESSING, PLEASE WAIT..."
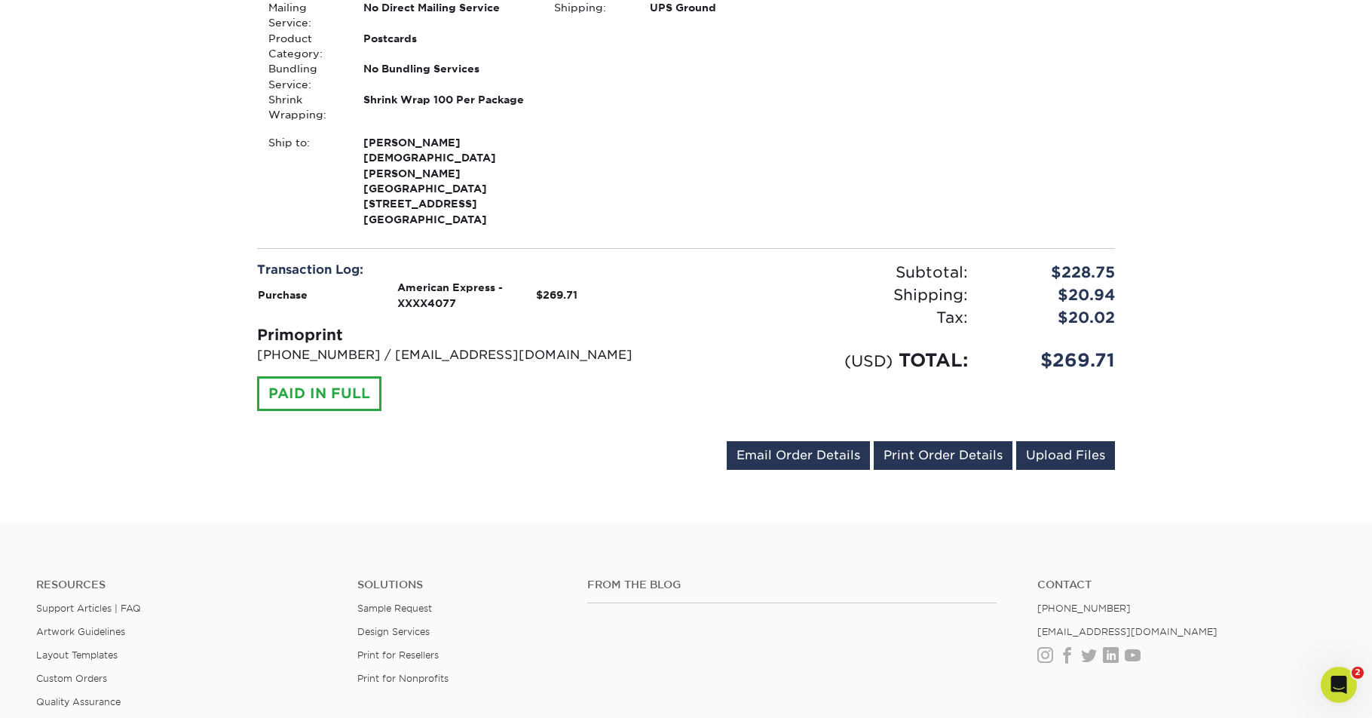
scroll to position [516, 0]
click at [794, 443] on link "Email Order Details" at bounding box center [798, 457] width 143 height 29
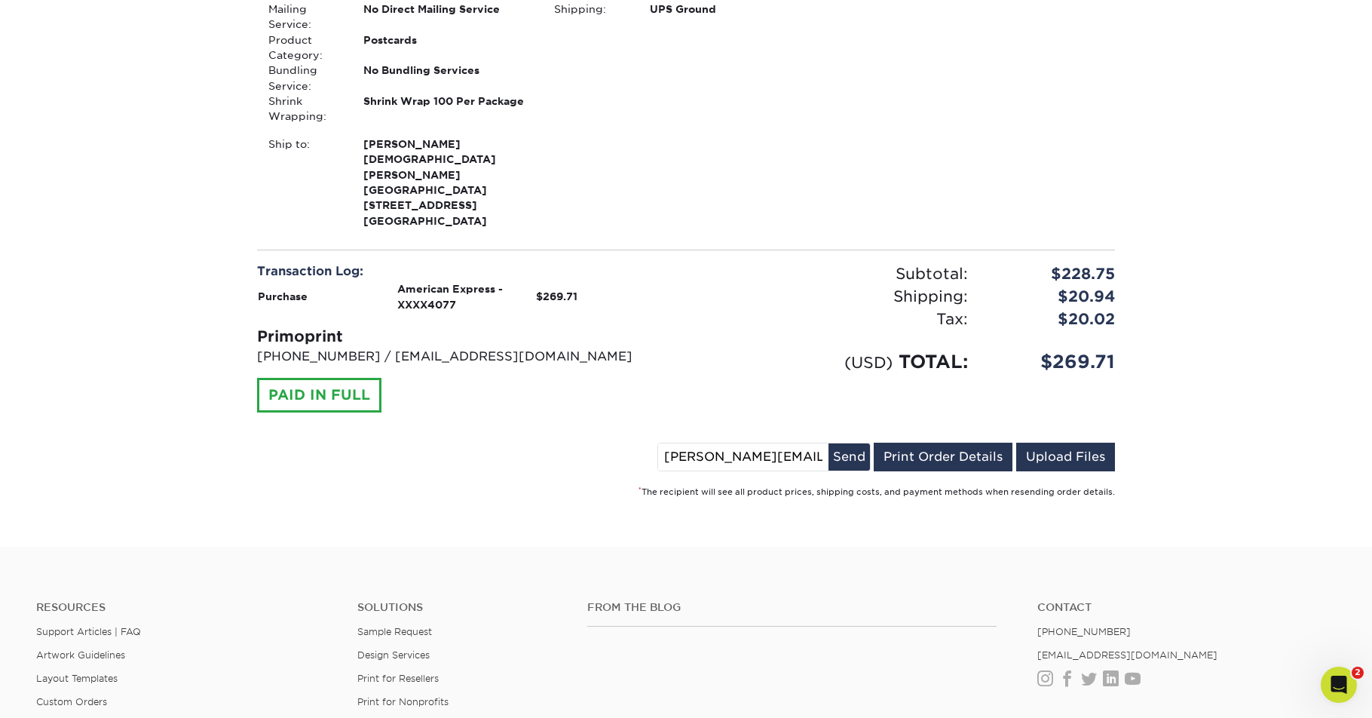
click at [786, 443] on input "joel.milhouse@ccmoval.org" at bounding box center [743, 456] width 170 height 27
click at [850, 443] on button "Send" at bounding box center [849, 456] width 41 height 27
click at [936, 487] on small "* The recipient will see all product prices, shipping costs, and payment method…" at bounding box center [877, 492] width 477 height 10
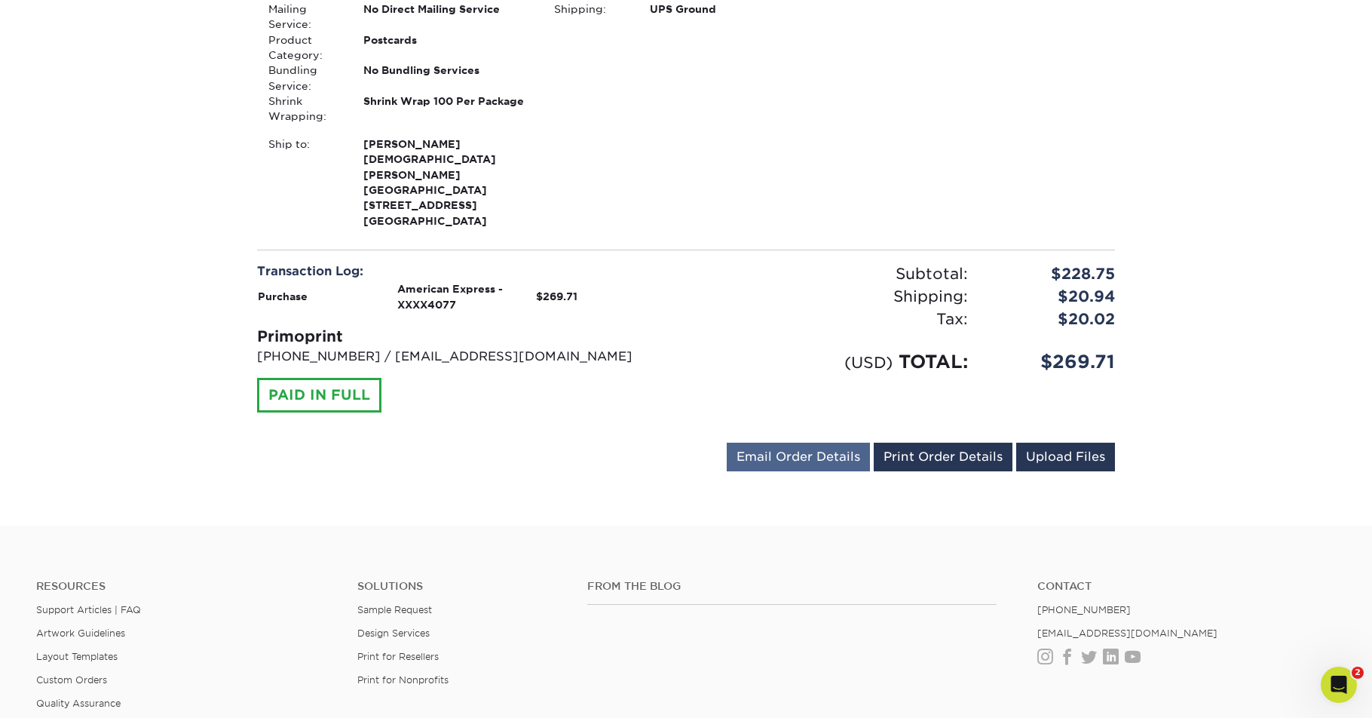
click at [826, 443] on link "Email Order Details" at bounding box center [798, 457] width 143 height 29
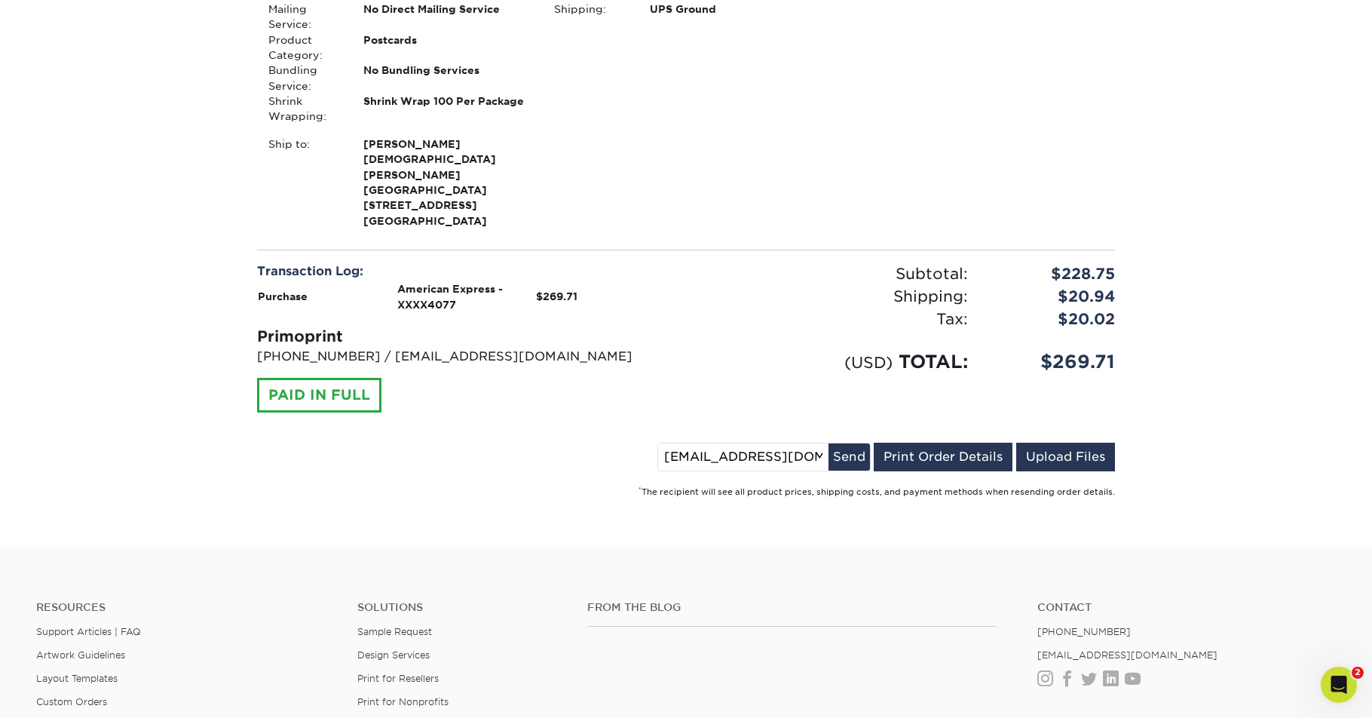
click at [741, 443] on input "alex@ccmoval.org" at bounding box center [743, 456] width 170 height 27
drag, startPoint x: 691, startPoint y: 418, endPoint x: 636, endPoint y: 415, distance: 55.1
click at [636, 443] on div "alex@ccmoval.org Send Email Order Details Print Order Details Upload Files" at bounding box center [686, 460] width 858 height 35
type input "smartinez@ccmoval.org"
click at [836, 443] on button "Send" at bounding box center [849, 456] width 41 height 27
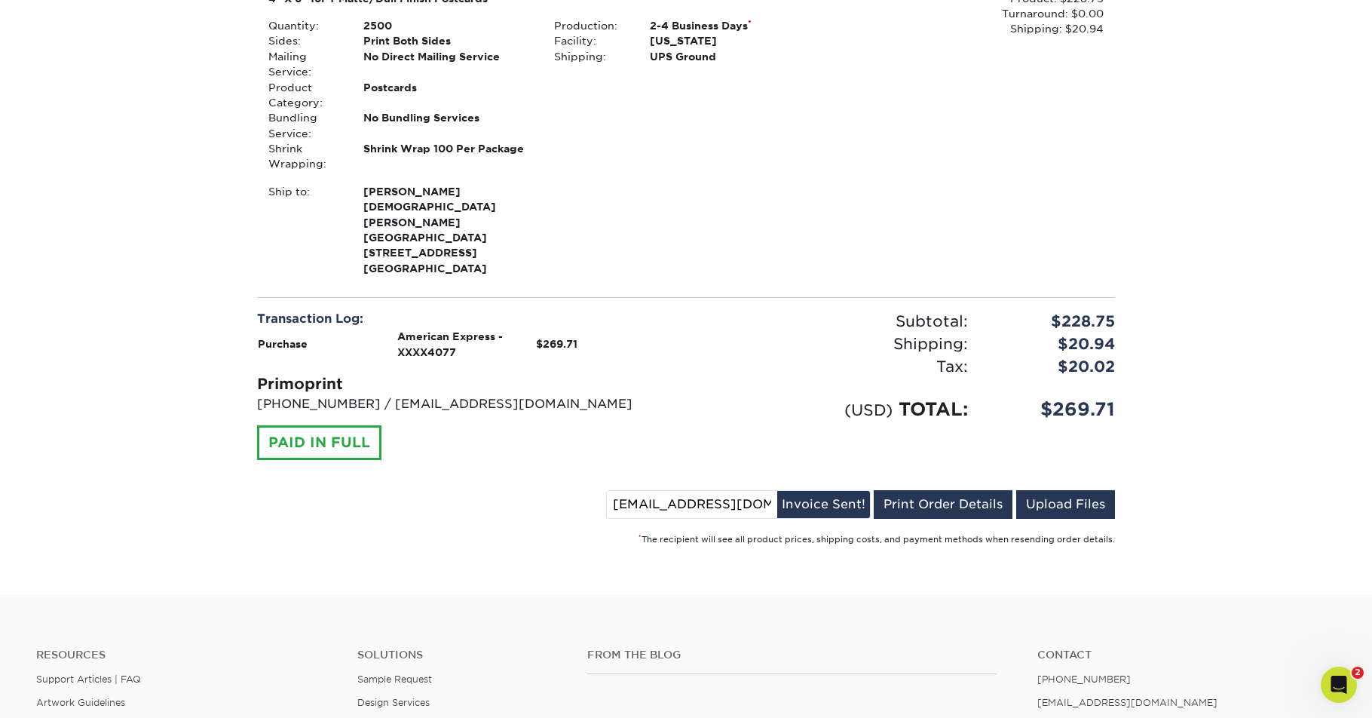
scroll to position [468, 0]
click at [340, 426] on div "PAID IN FULL" at bounding box center [319, 443] width 124 height 35
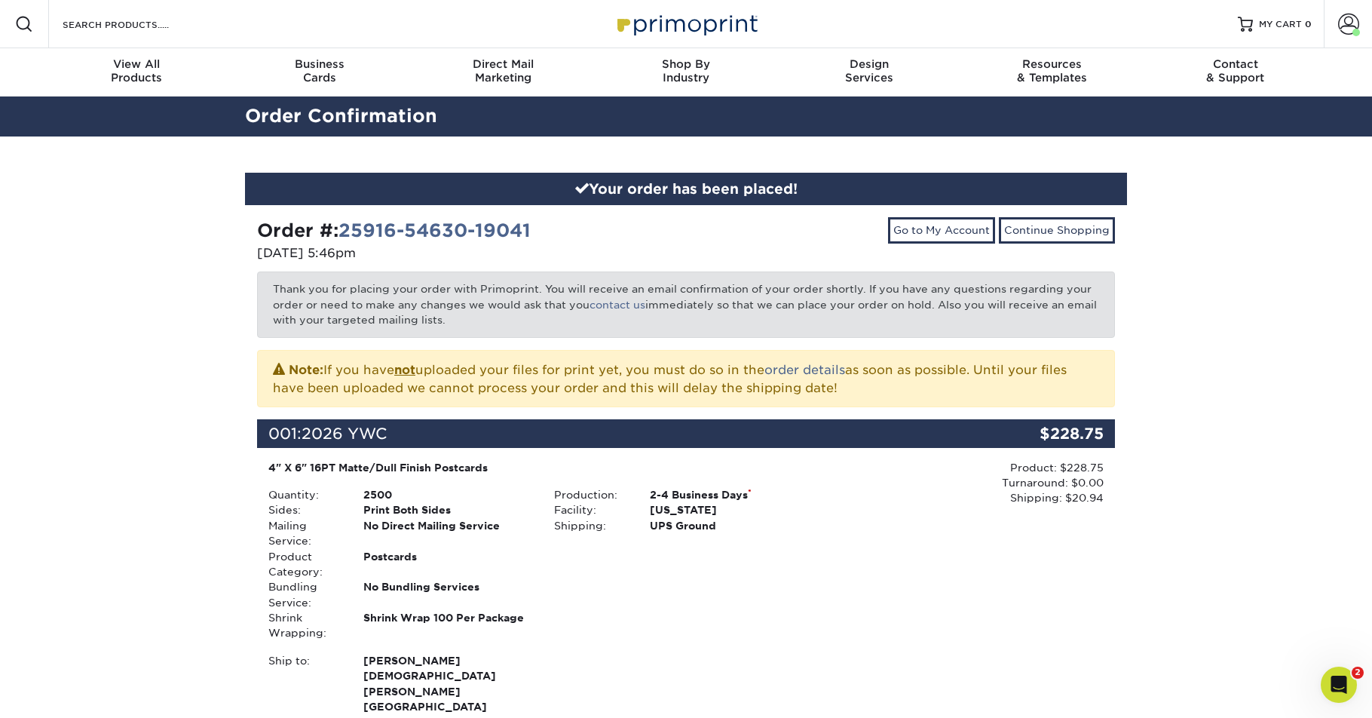
scroll to position [0, 0]
click at [981, 228] on link "Go to My Account" at bounding box center [941, 230] width 107 height 26
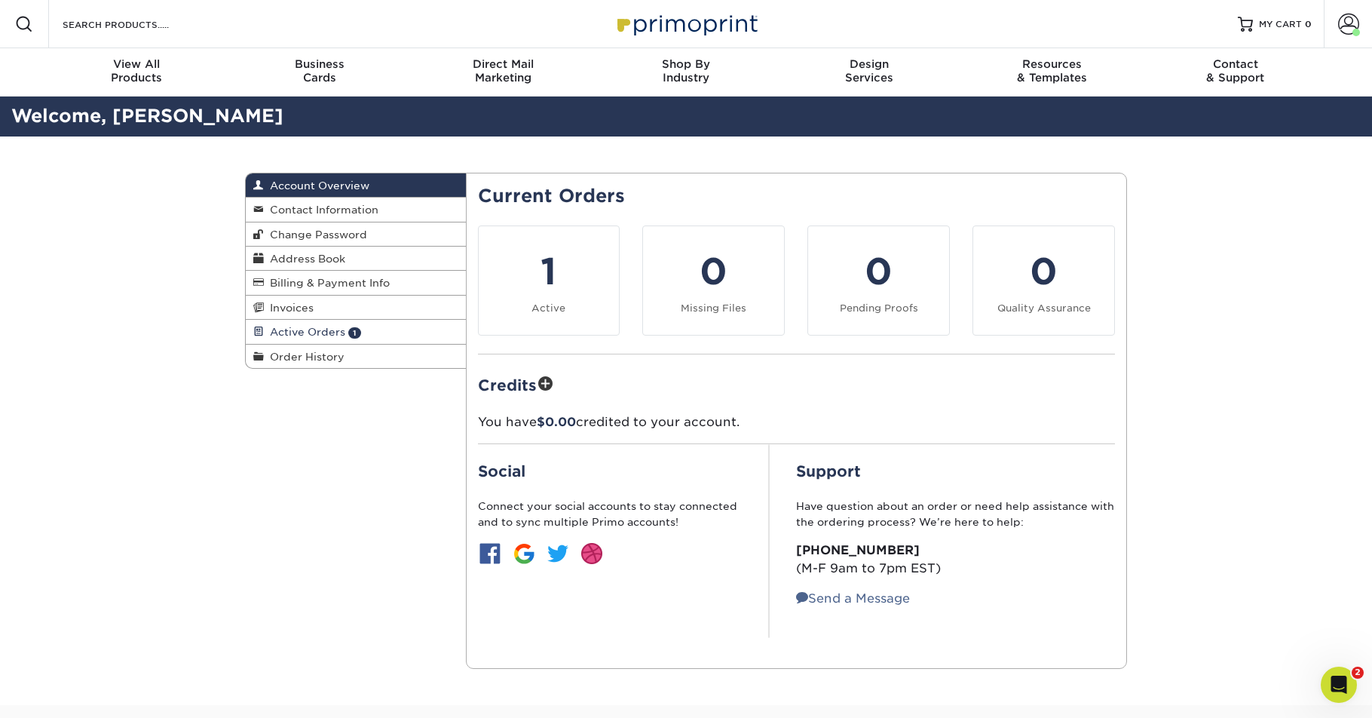
click at [296, 327] on span "Active Orders" at bounding box center [304, 332] width 81 height 12
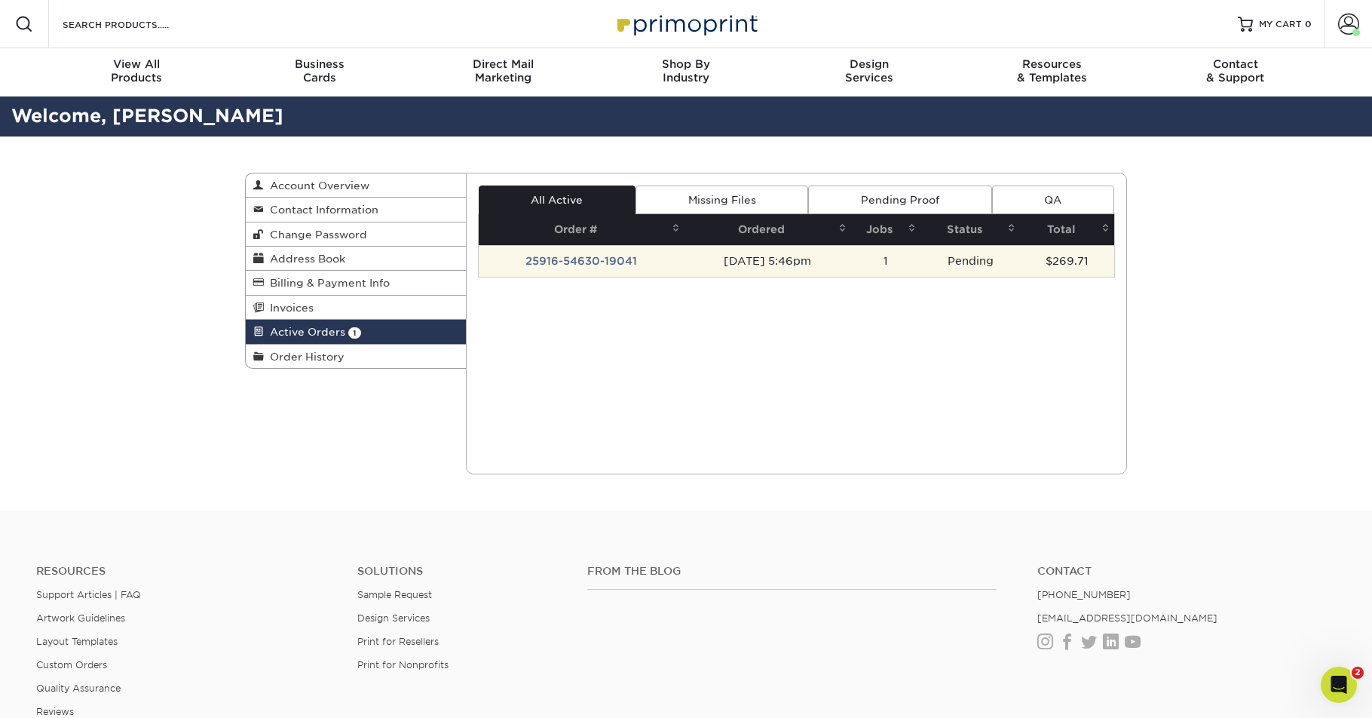
click at [567, 256] on td "25916-54630-19041" at bounding box center [582, 261] width 206 height 32
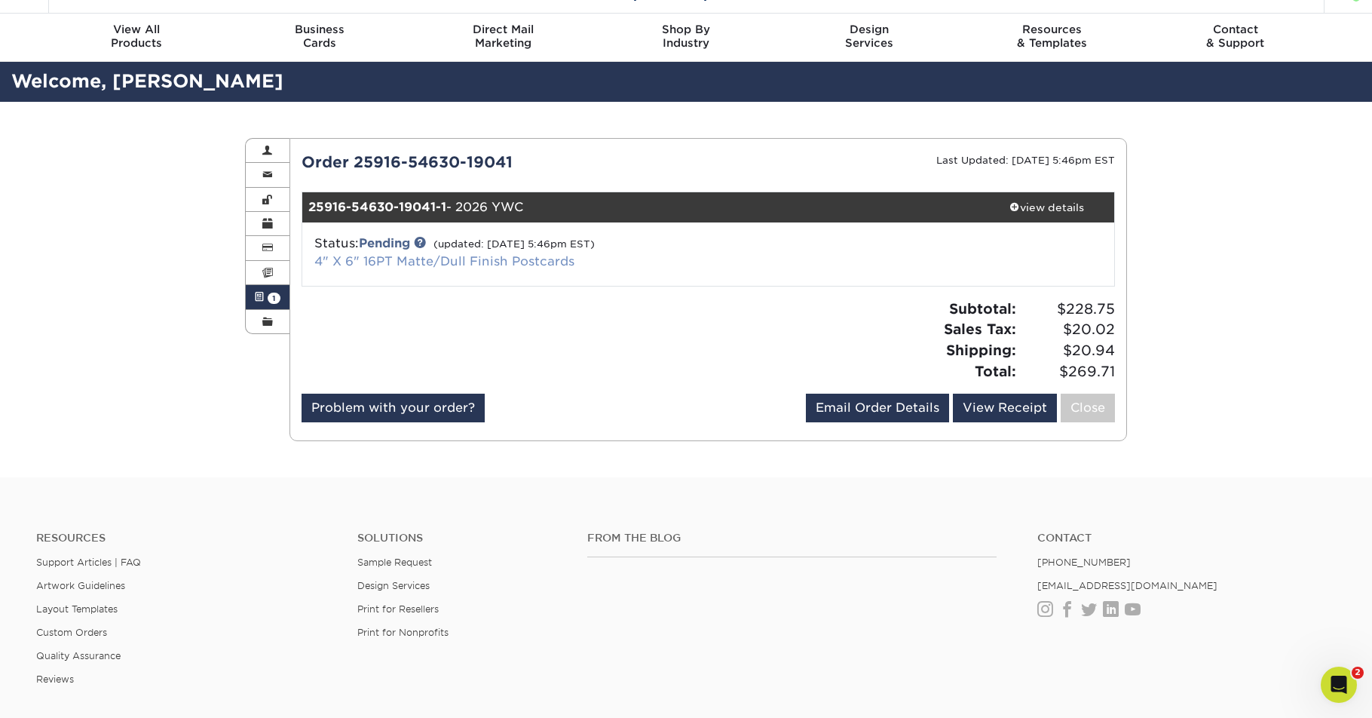
scroll to position [36, 0]
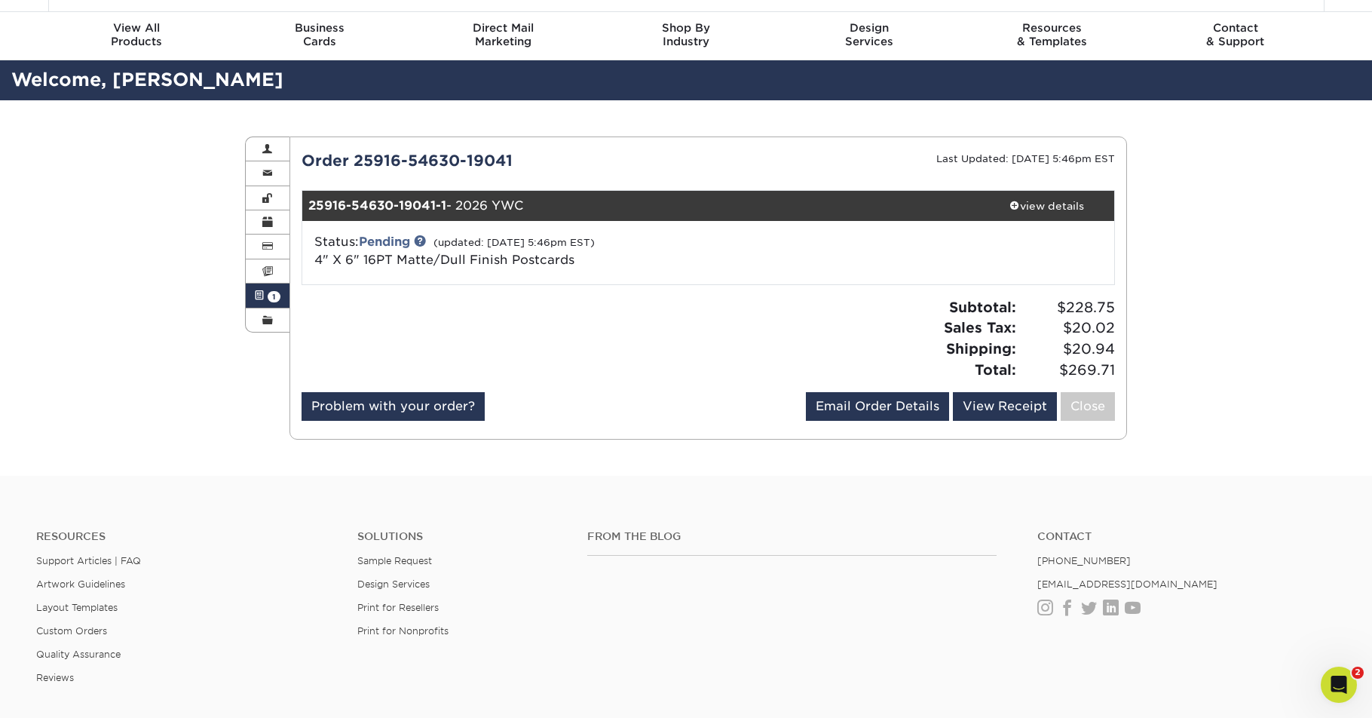
click at [786, 276] on div "Status: Pending (updated: 09/16/2025 5:46pm EST) 4" X 6" 16PT Matte/Dull Finish…" at bounding box center [708, 252] width 835 height 63
click at [1014, 198] on div "view details" at bounding box center [1047, 205] width 136 height 15
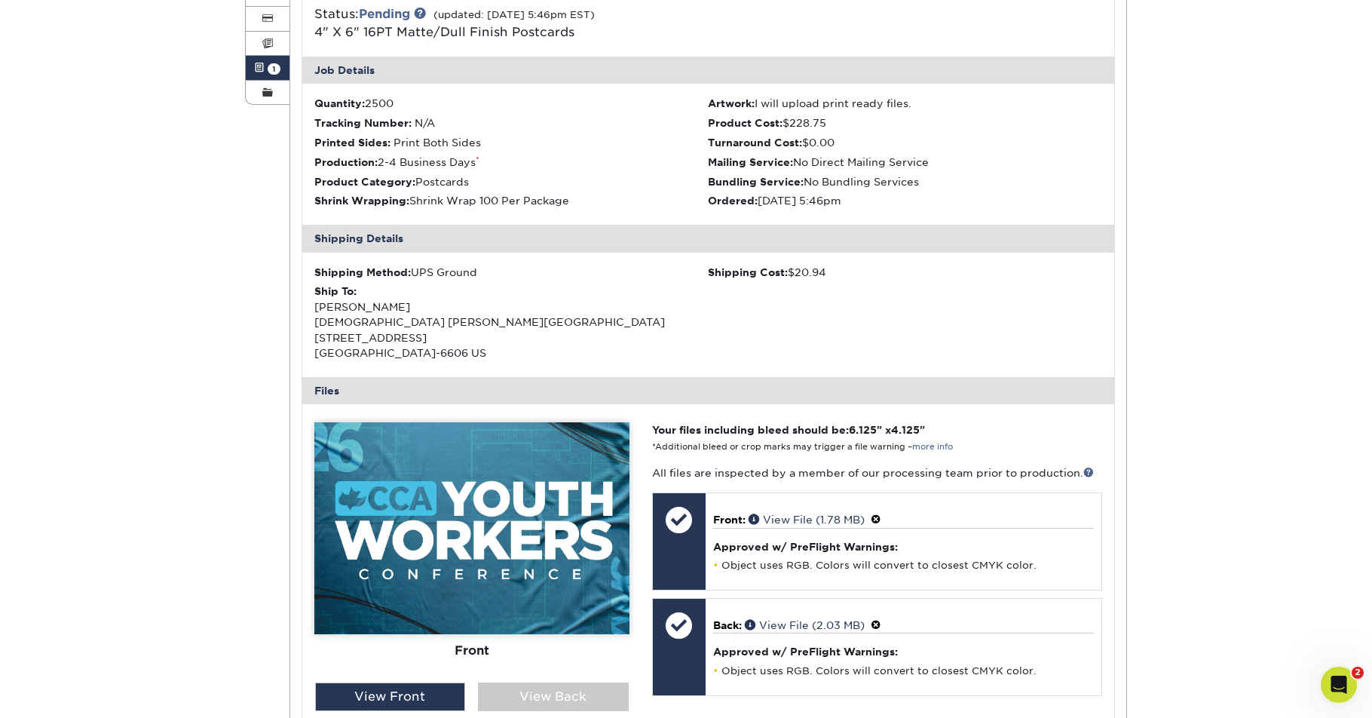
scroll to position [572, 0]
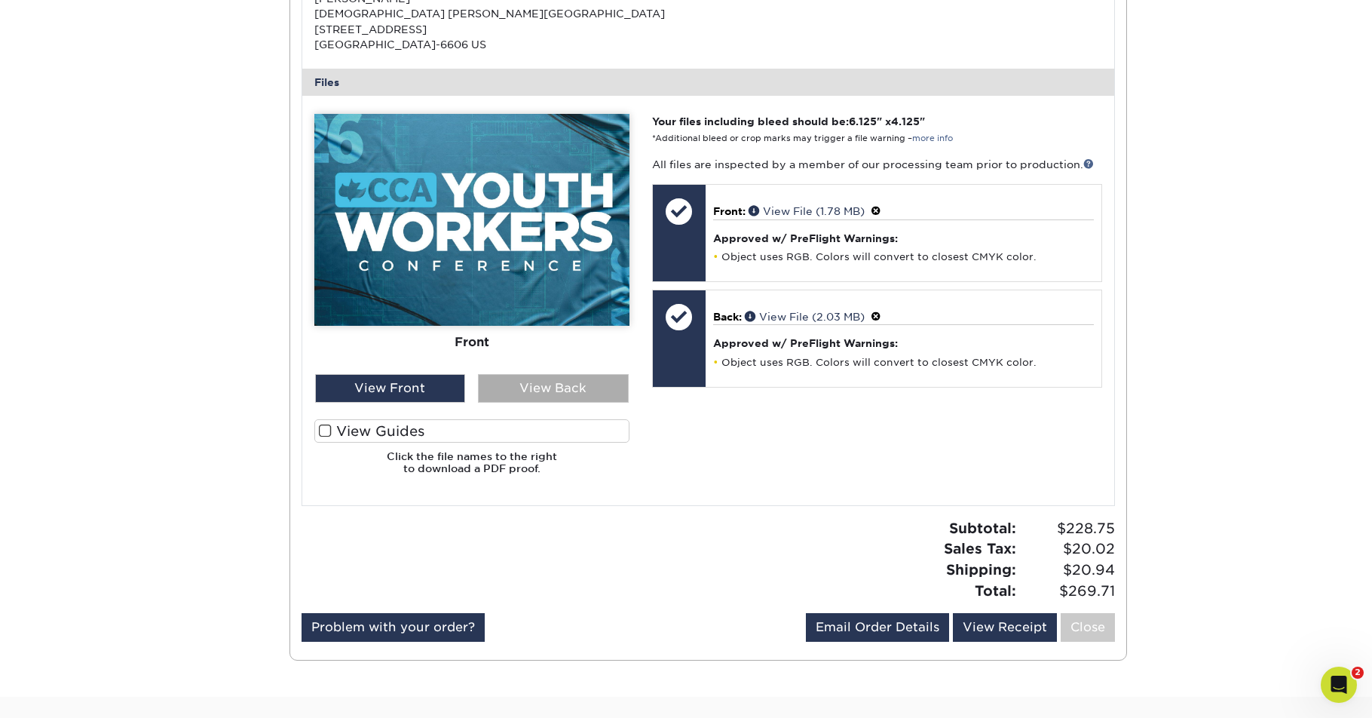
click at [574, 377] on div "View Back" at bounding box center [553, 388] width 151 height 29
